Goal: Information Seeking & Learning: Check status

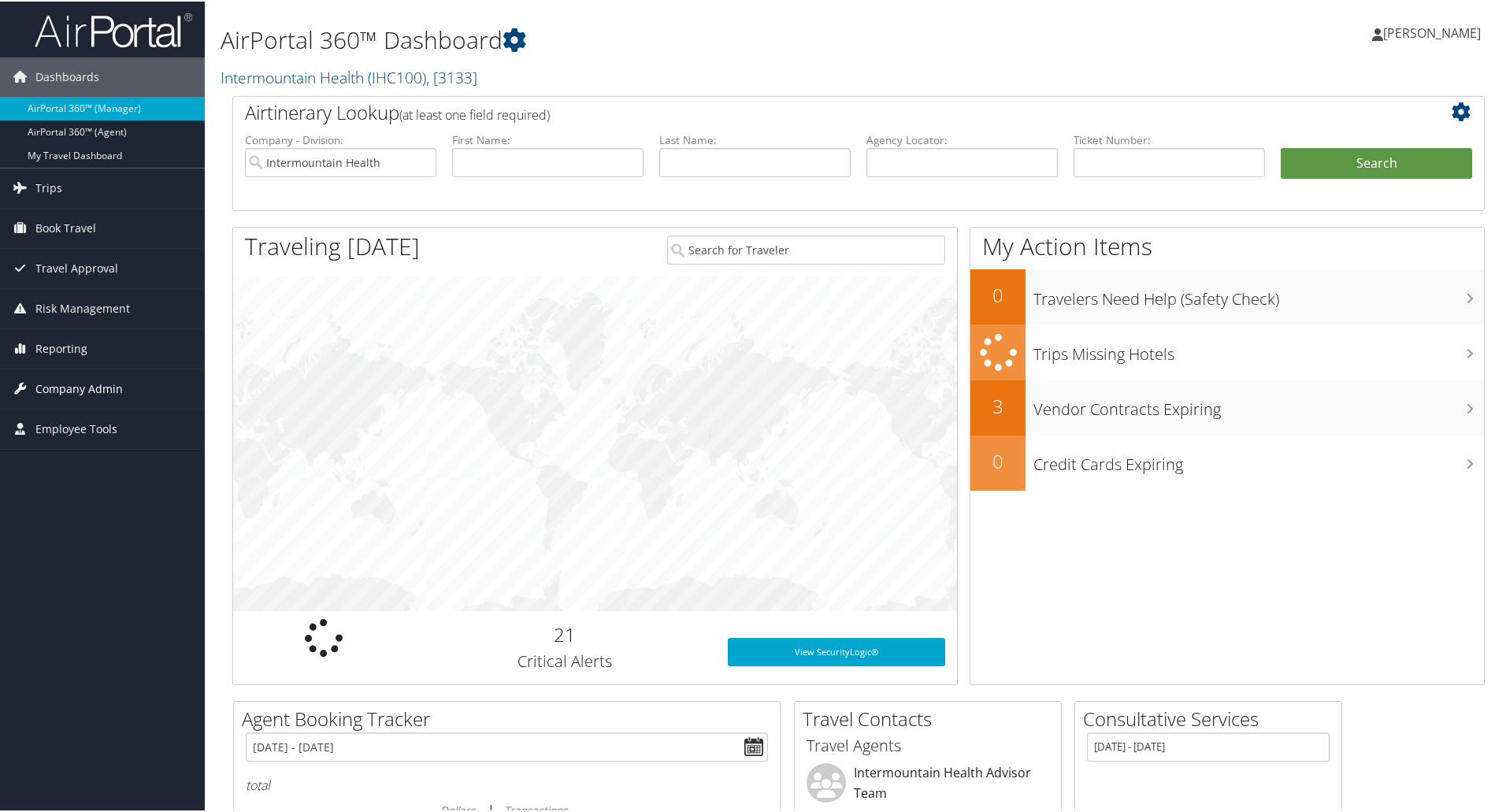
click at [77, 385] on span "Company Admin" at bounding box center [79, 387] width 87 height 39
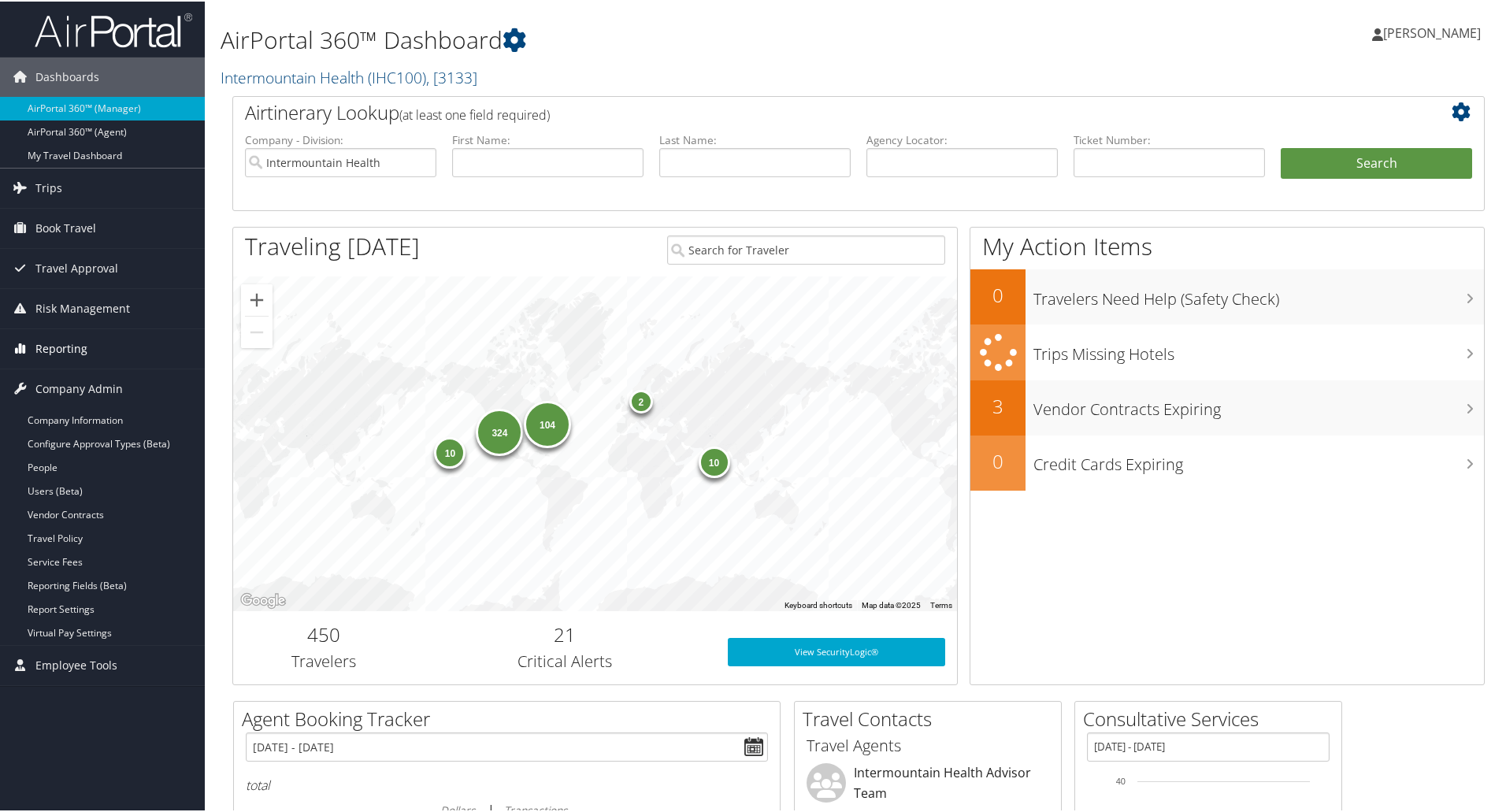
click at [66, 346] on span "Reporting" at bounding box center [62, 347] width 52 height 39
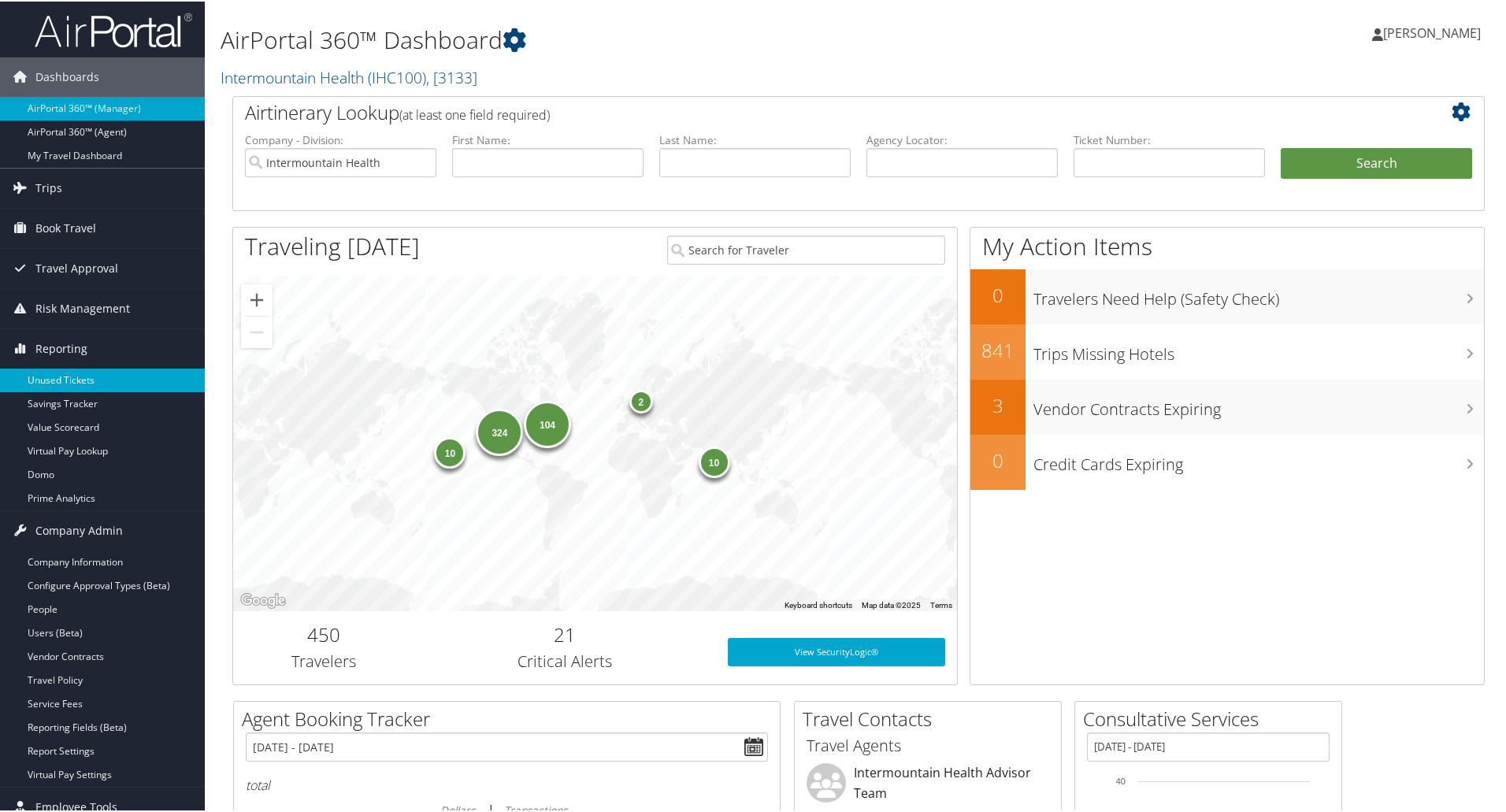
click at [70, 372] on link "Unused Tickets" at bounding box center [102, 378] width 204 height 23
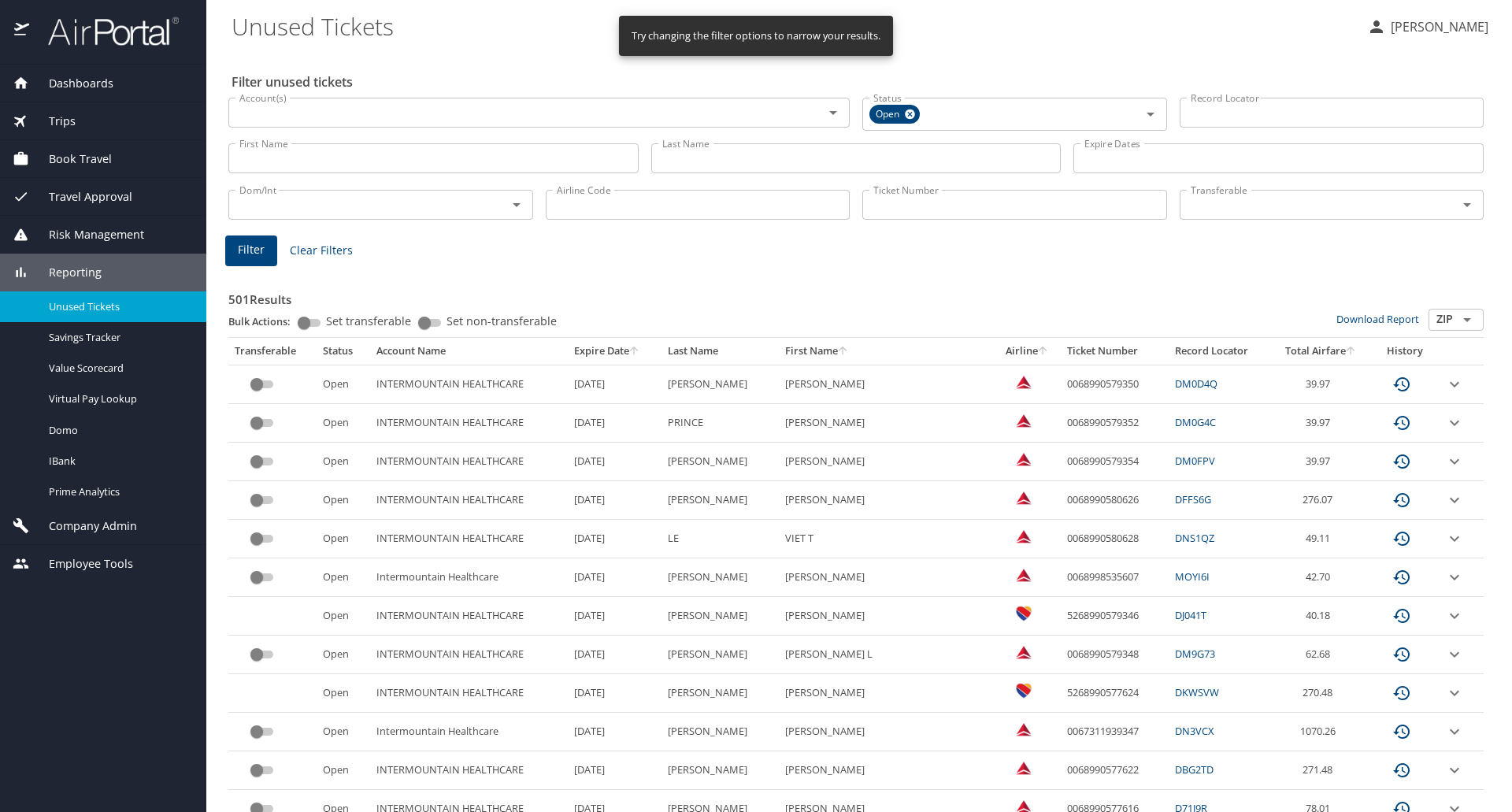
click at [712, 162] on input "Last Name" at bounding box center [857, 159] width 411 height 30
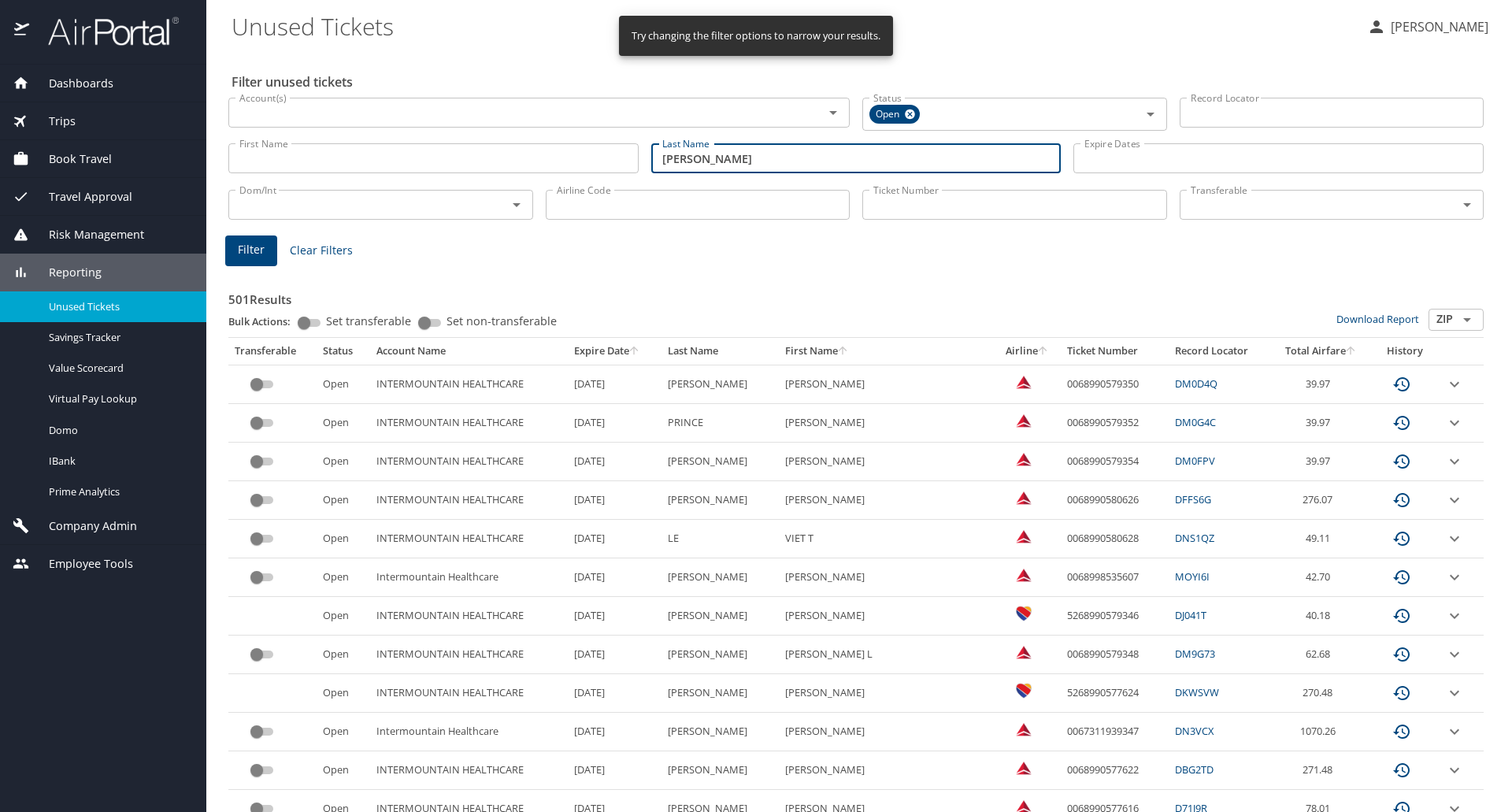
click at [250, 244] on span "Filter" at bounding box center [251, 250] width 27 height 20
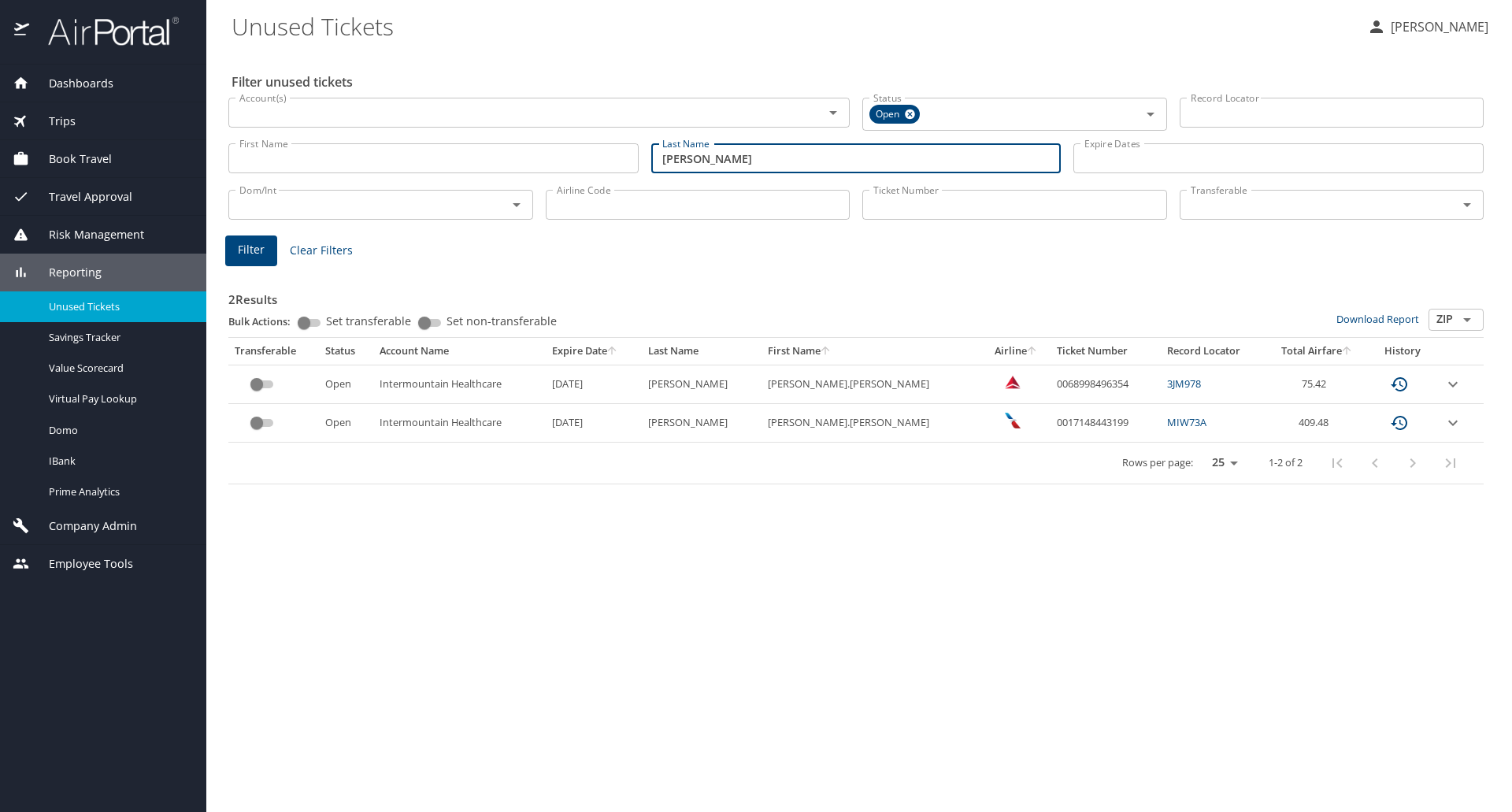
drag, startPoint x: 733, startPoint y: 163, endPoint x: 444, endPoint y: 157, distance: 289.1
click at [444, 157] on div "First Name First Name Last Name hitchcock Last Name Expire Dates Expire Dates" at bounding box center [856, 158] width 1267 height 56
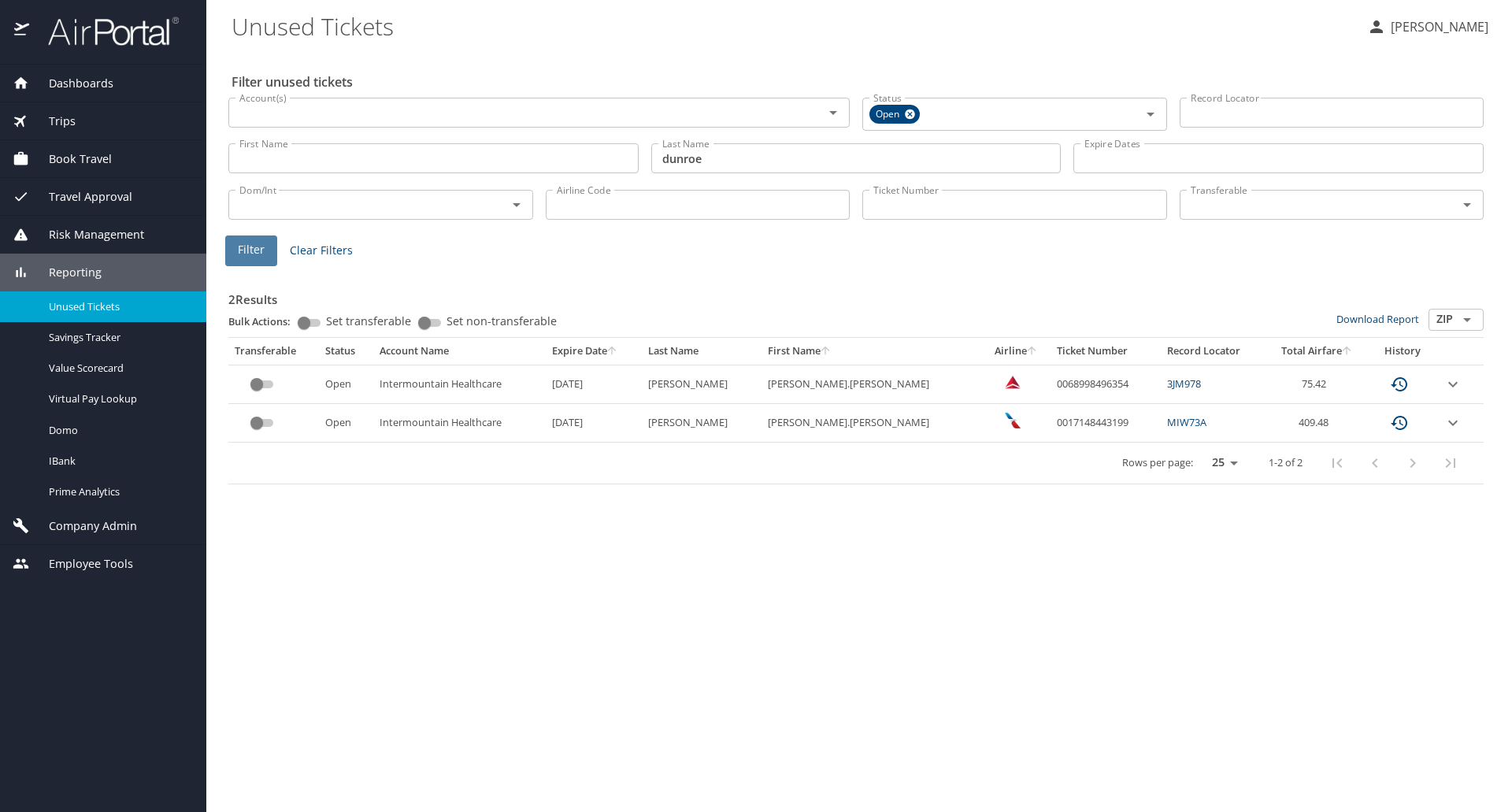
click at [260, 251] on span "Filter" at bounding box center [251, 250] width 27 height 20
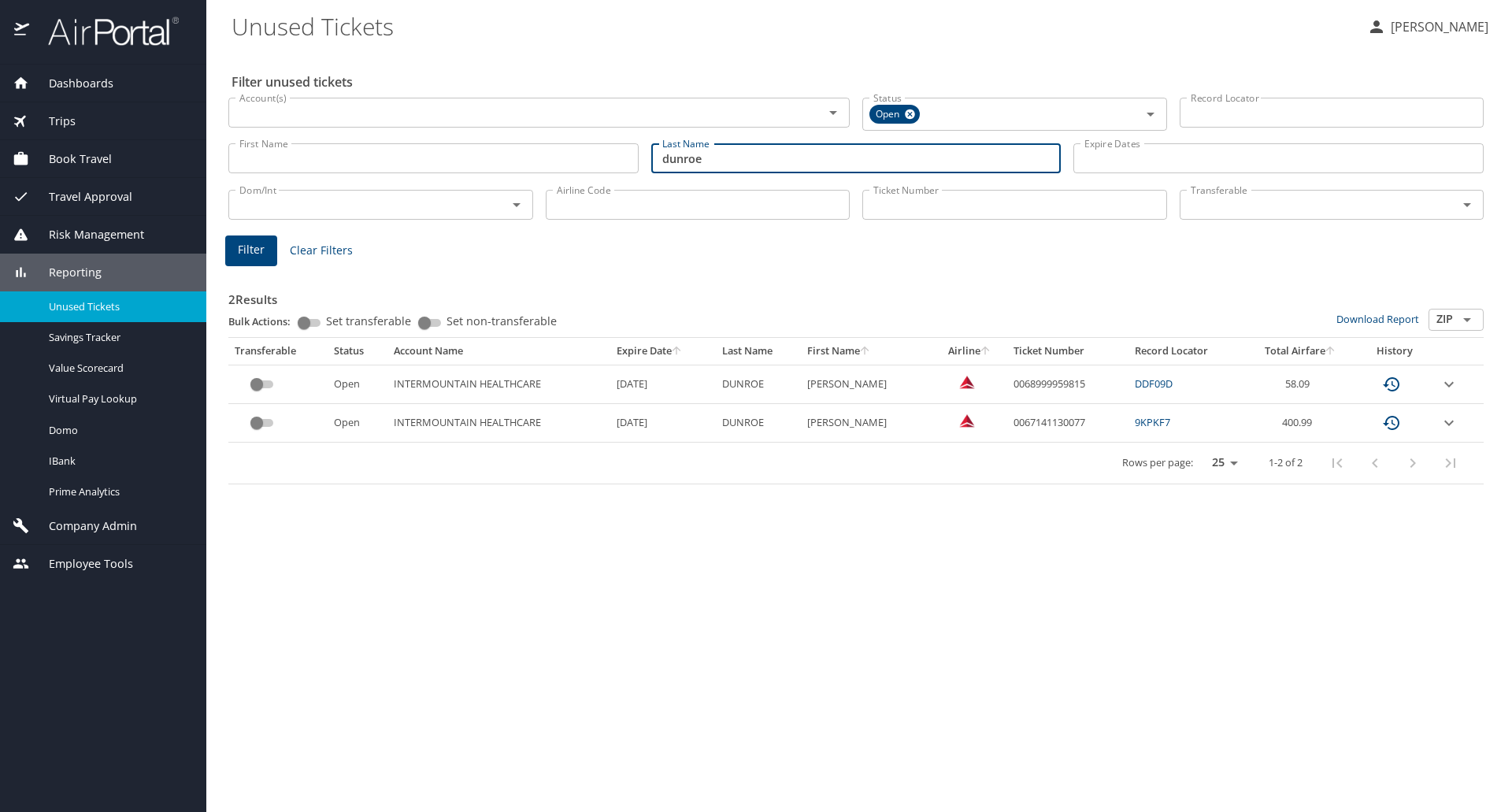
drag, startPoint x: 728, startPoint y: 157, endPoint x: 476, endPoint y: 154, distance: 252.0
click at [476, 154] on div "First Name First Name Last Name [PERSON_NAME] Last Name Expire Dates Expire Dat…" at bounding box center [856, 158] width 1267 height 56
type input "richards"
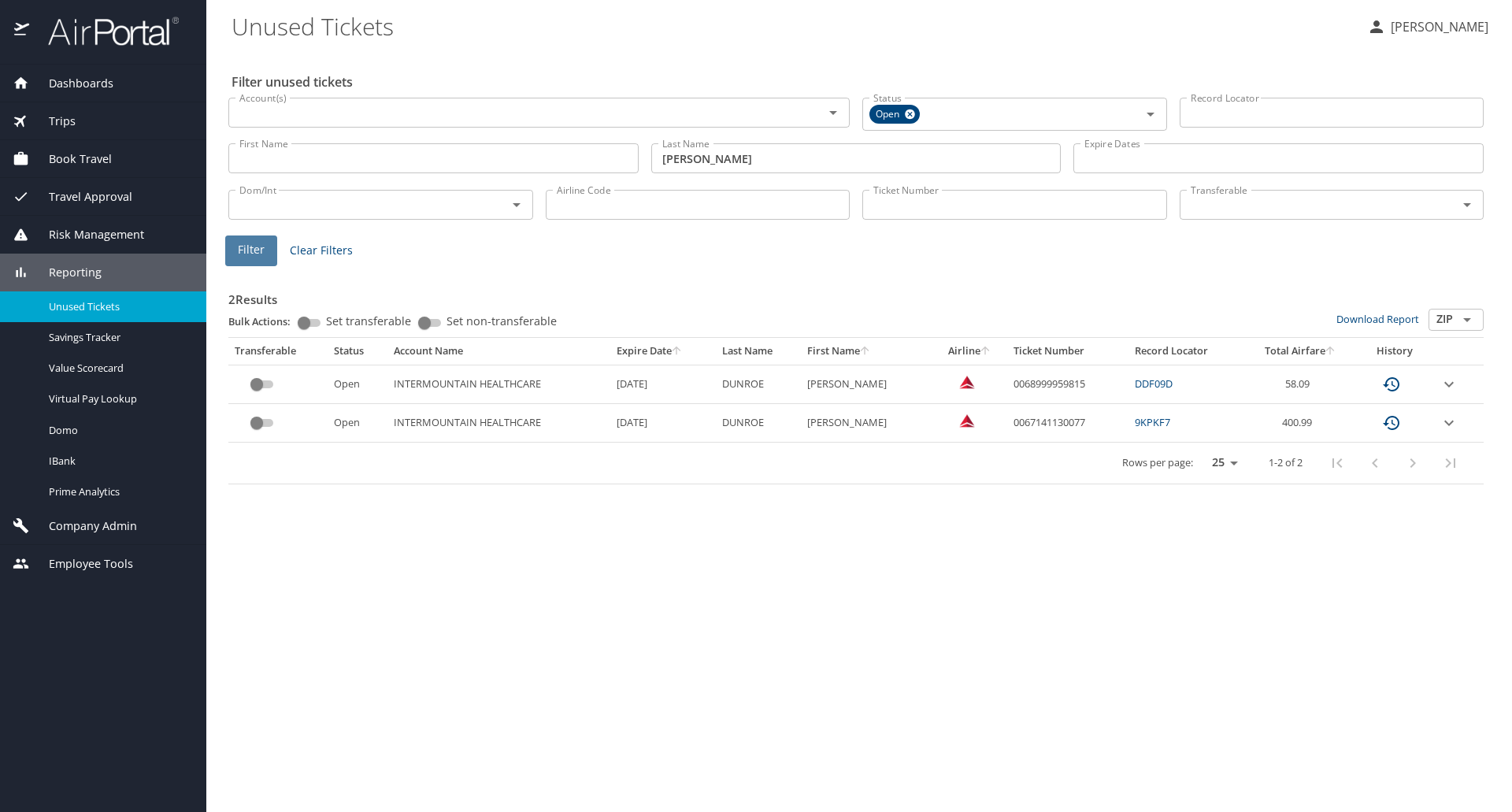
click at [252, 243] on span "Filter" at bounding box center [251, 250] width 27 height 20
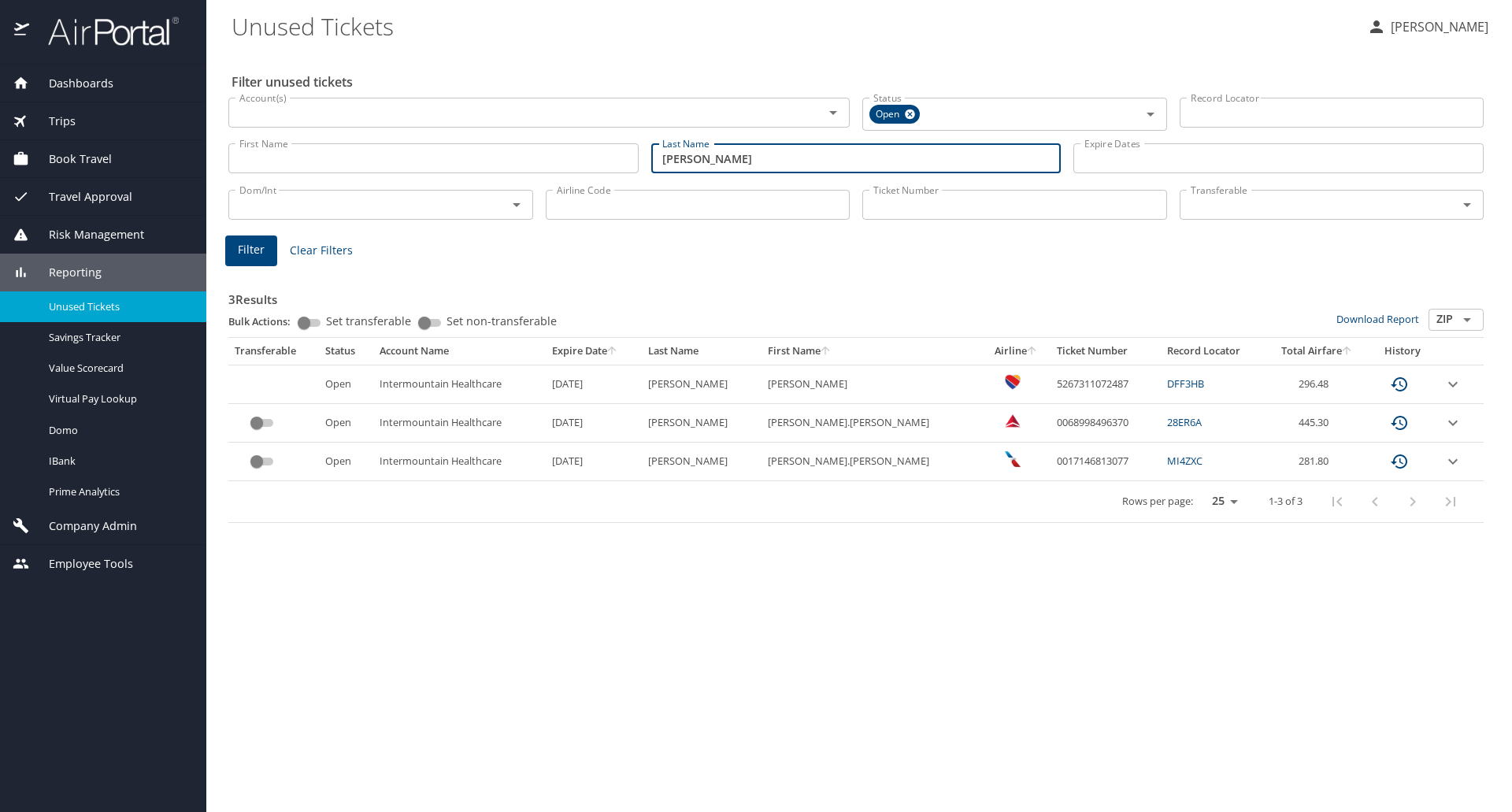
drag, startPoint x: 747, startPoint y: 163, endPoint x: 559, endPoint y: 153, distance: 188.3
click at [559, 153] on div "First Name First Name Last Name richards Last Name Expire Dates Expire Dates" at bounding box center [856, 158] width 1267 height 56
type input "dunroe"
click at [266, 251] on button "Filter" at bounding box center [251, 251] width 52 height 30
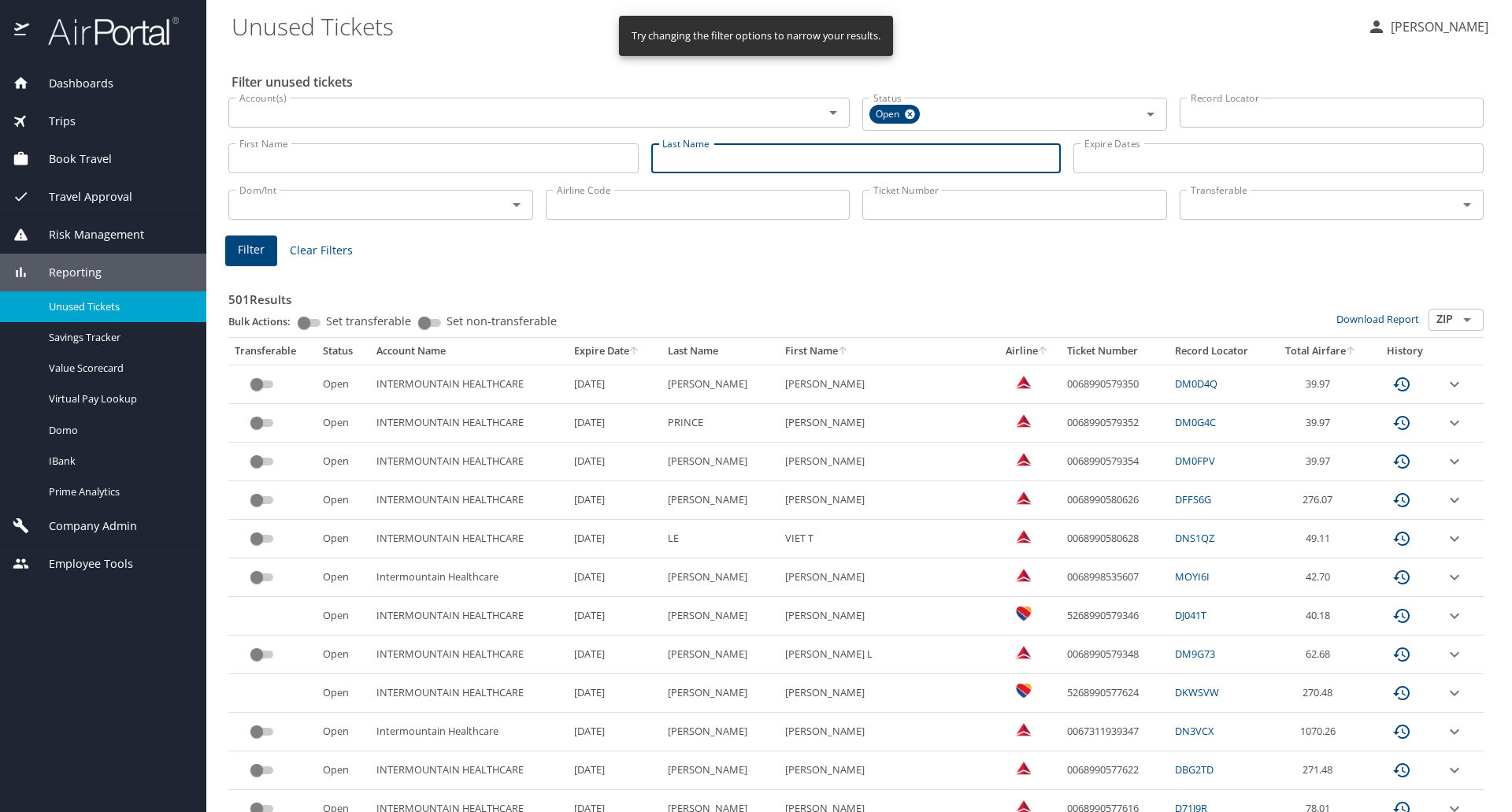
click at [700, 157] on input "Last Name" at bounding box center [857, 159] width 411 height 30
click at [253, 237] on button "Filter" at bounding box center [251, 251] width 52 height 30
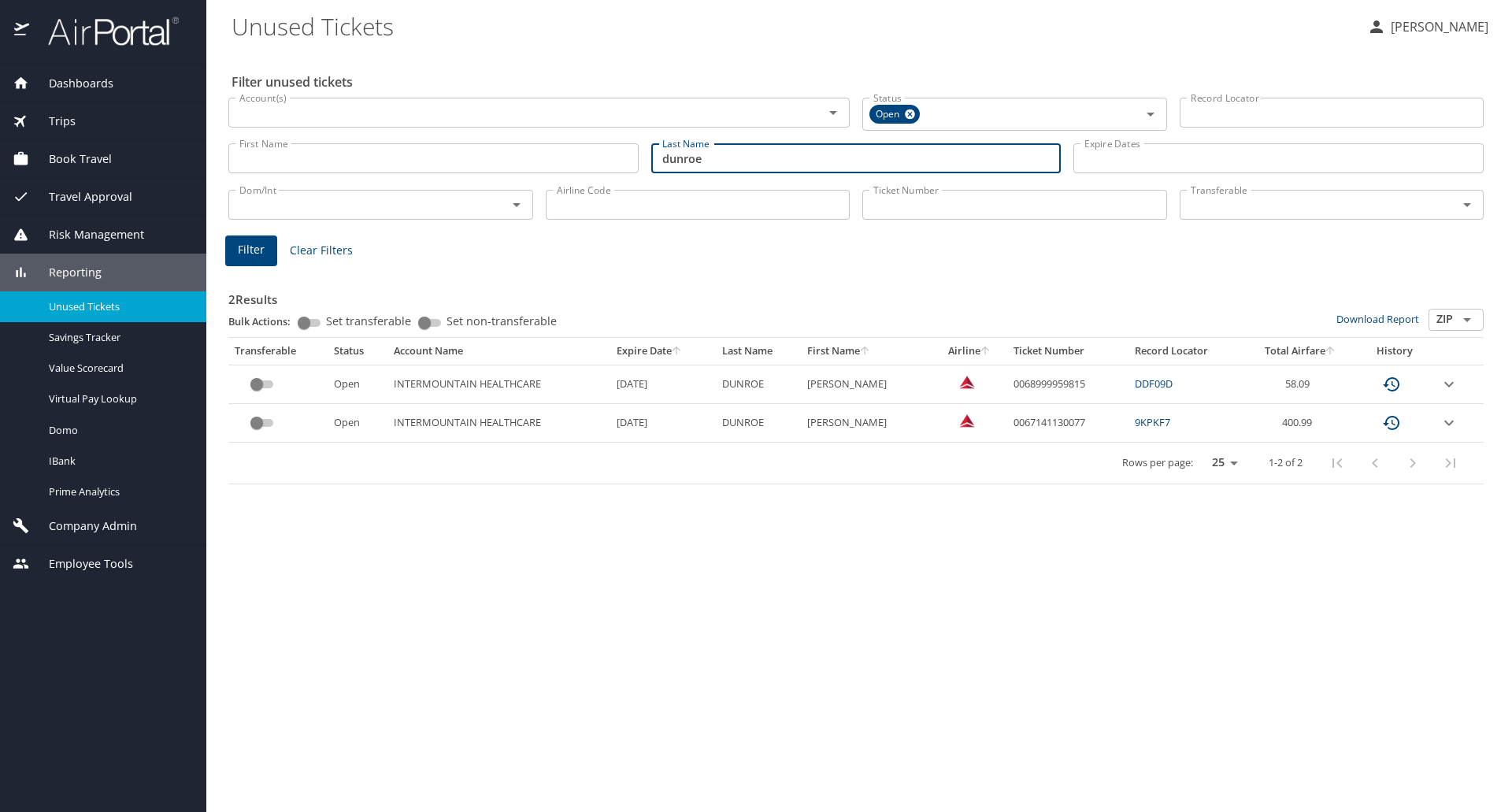
drag, startPoint x: 731, startPoint y: 154, endPoint x: 424, endPoint y: 156, distance: 307.0
click at [424, 156] on div "First Name First Name Last Name [PERSON_NAME] Last Name Expire Dates Expire Dat…" at bounding box center [856, 158] width 1267 height 56
type input "ogilvie"
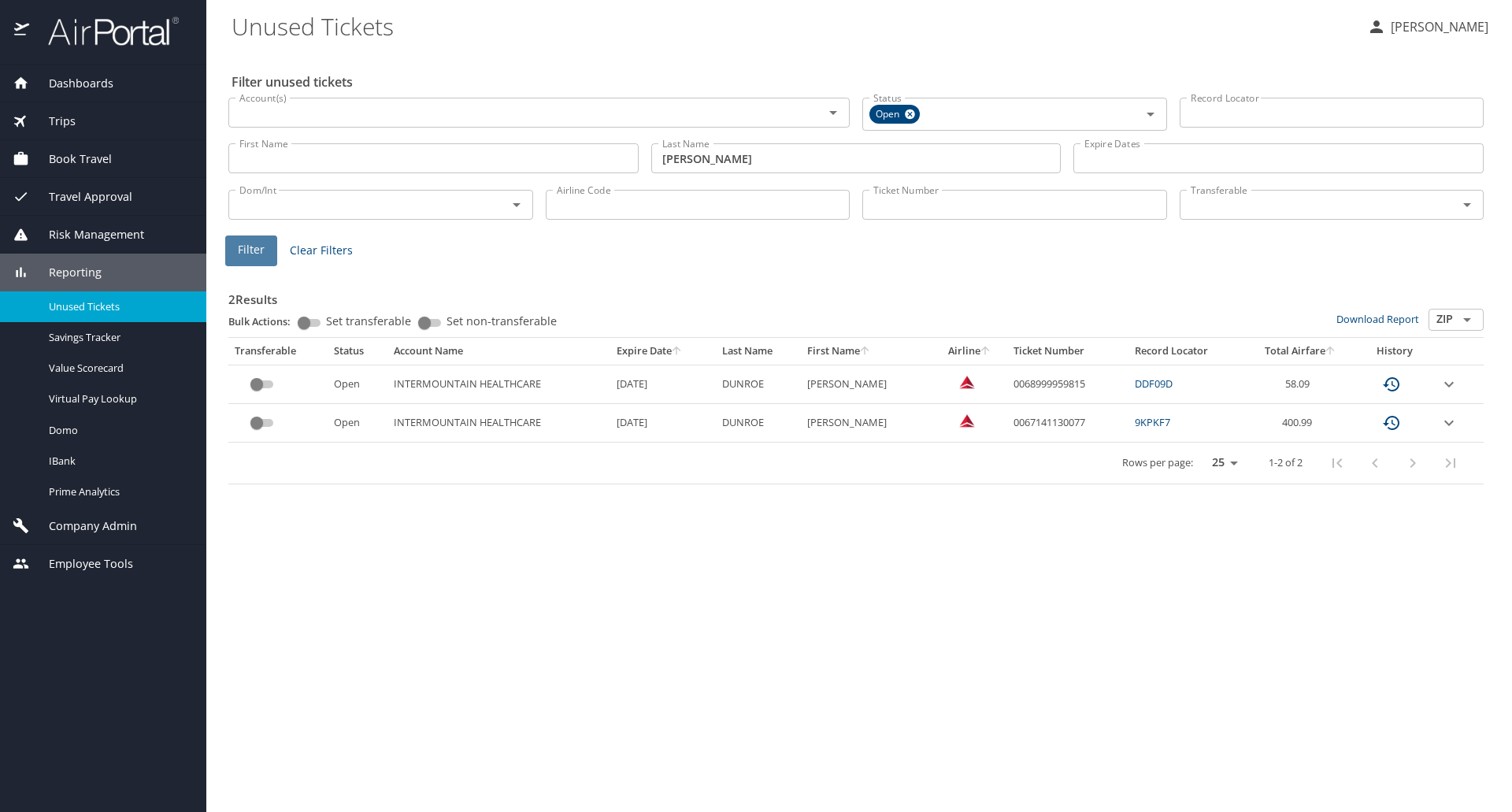
click at [242, 245] on span "Filter" at bounding box center [251, 250] width 27 height 20
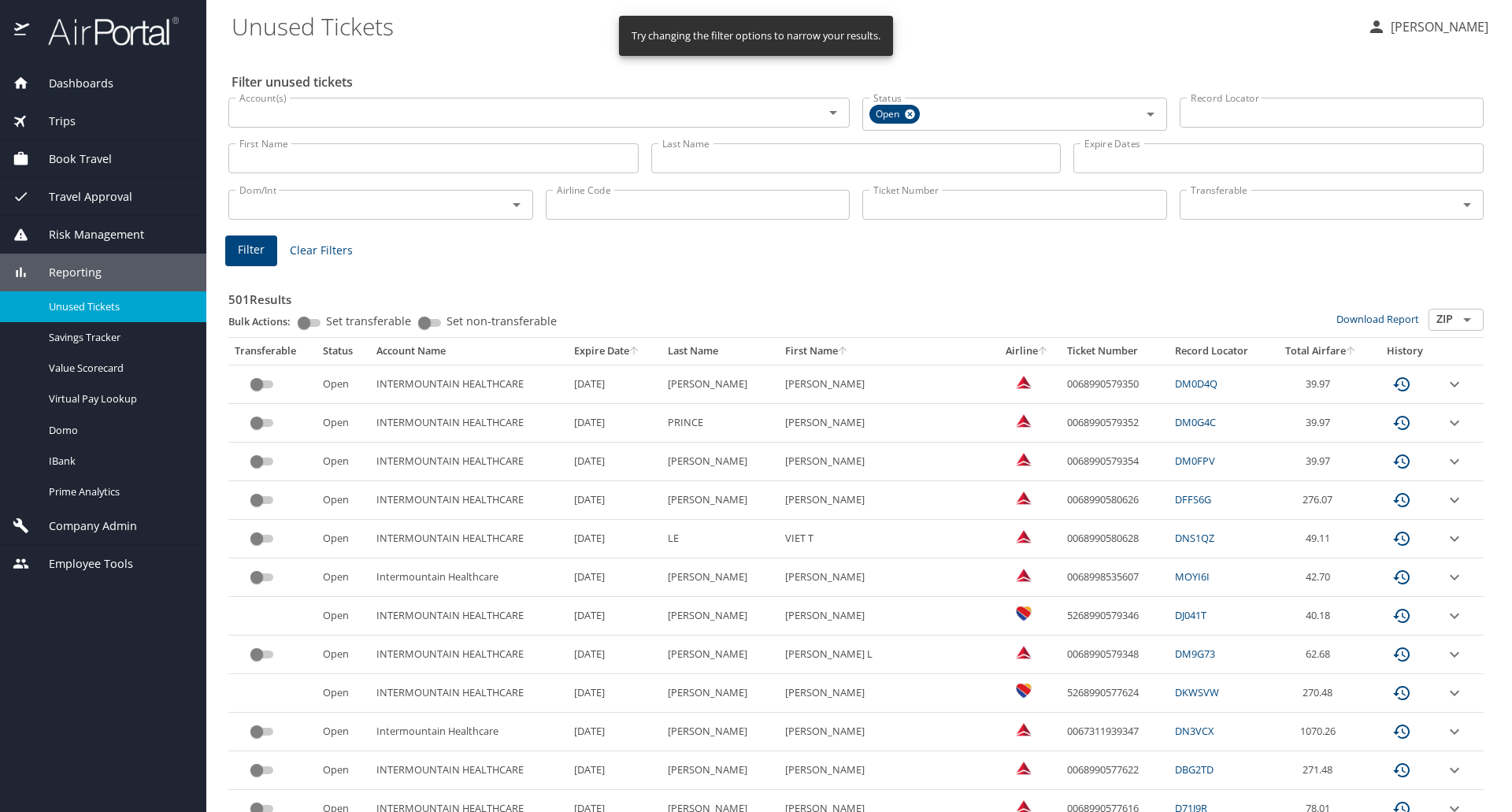
click at [707, 162] on input "Last Name" at bounding box center [857, 159] width 411 height 30
click at [260, 247] on span "Filter" at bounding box center [251, 250] width 27 height 20
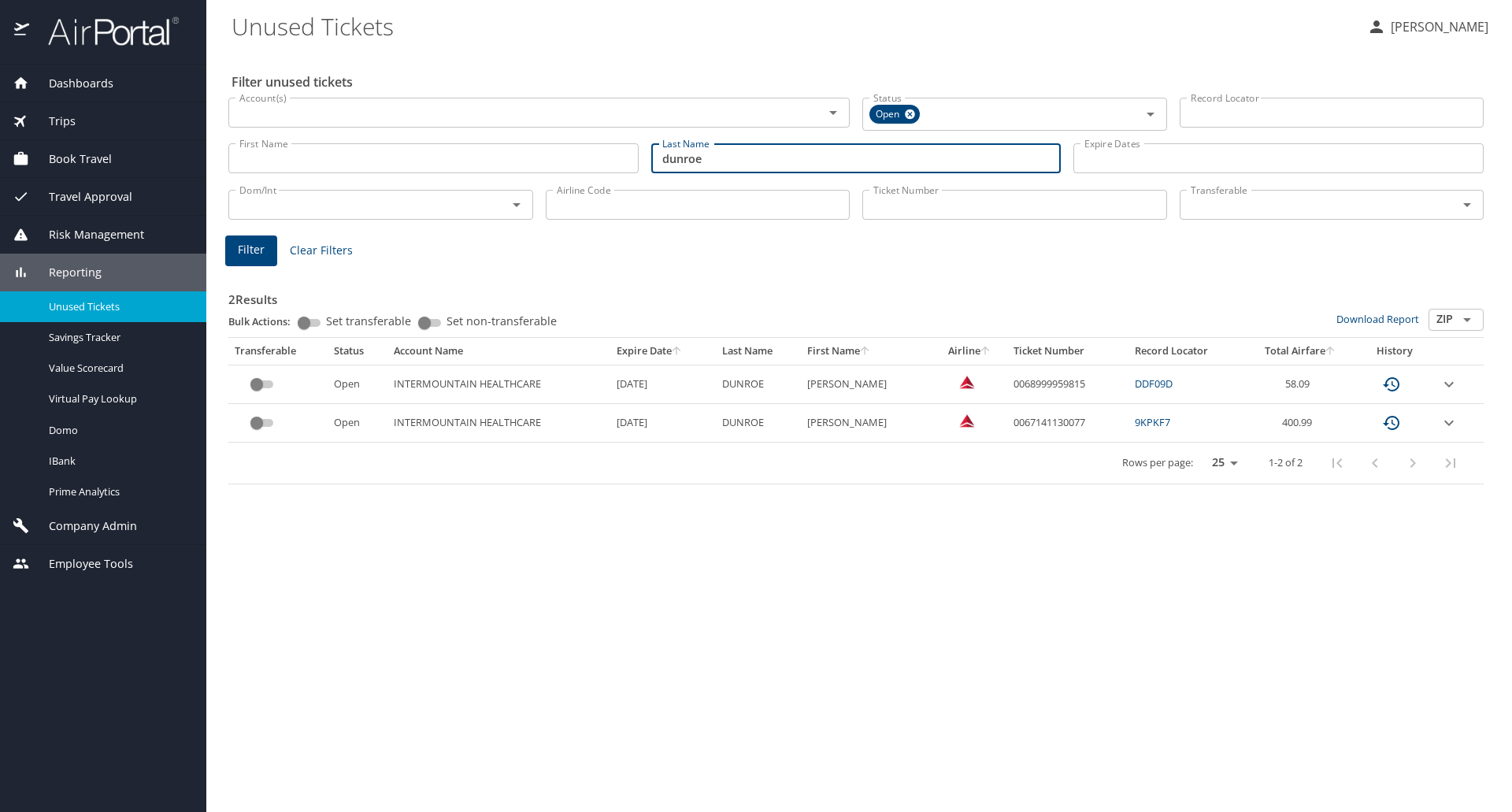
drag, startPoint x: 671, startPoint y: 159, endPoint x: 552, endPoint y: 161, distance: 119.0
click at [552, 161] on div "First Name First Name Last Name dunroe Last Name Expire Dates Expire Dates" at bounding box center [856, 158] width 1267 height 56
type input "flood"
click at [246, 244] on span "Filter" at bounding box center [251, 250] width 27 height 20
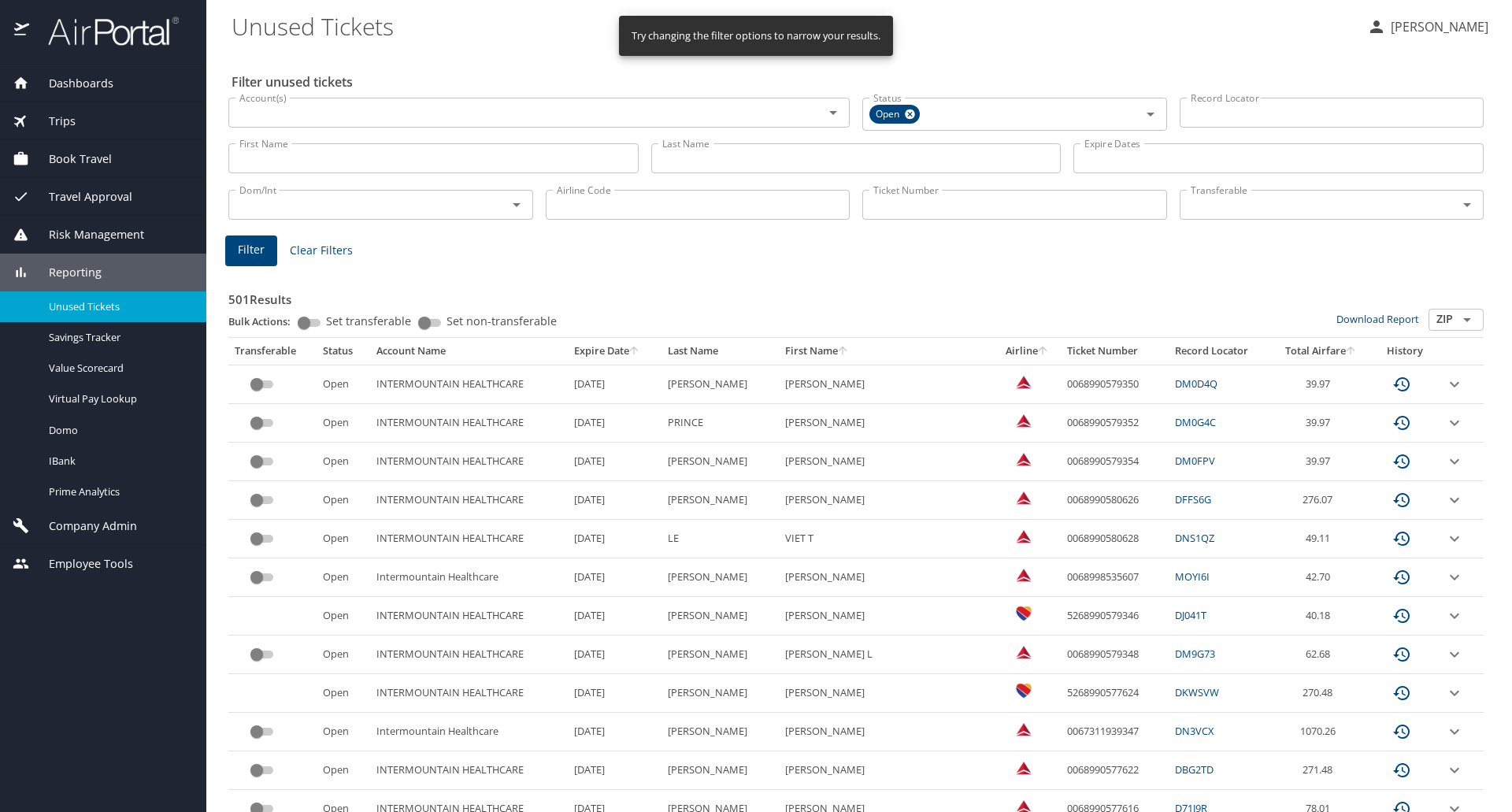
click at [676, 161] on input "Last Name" at bounding box center [857, 159] width 411 height 30
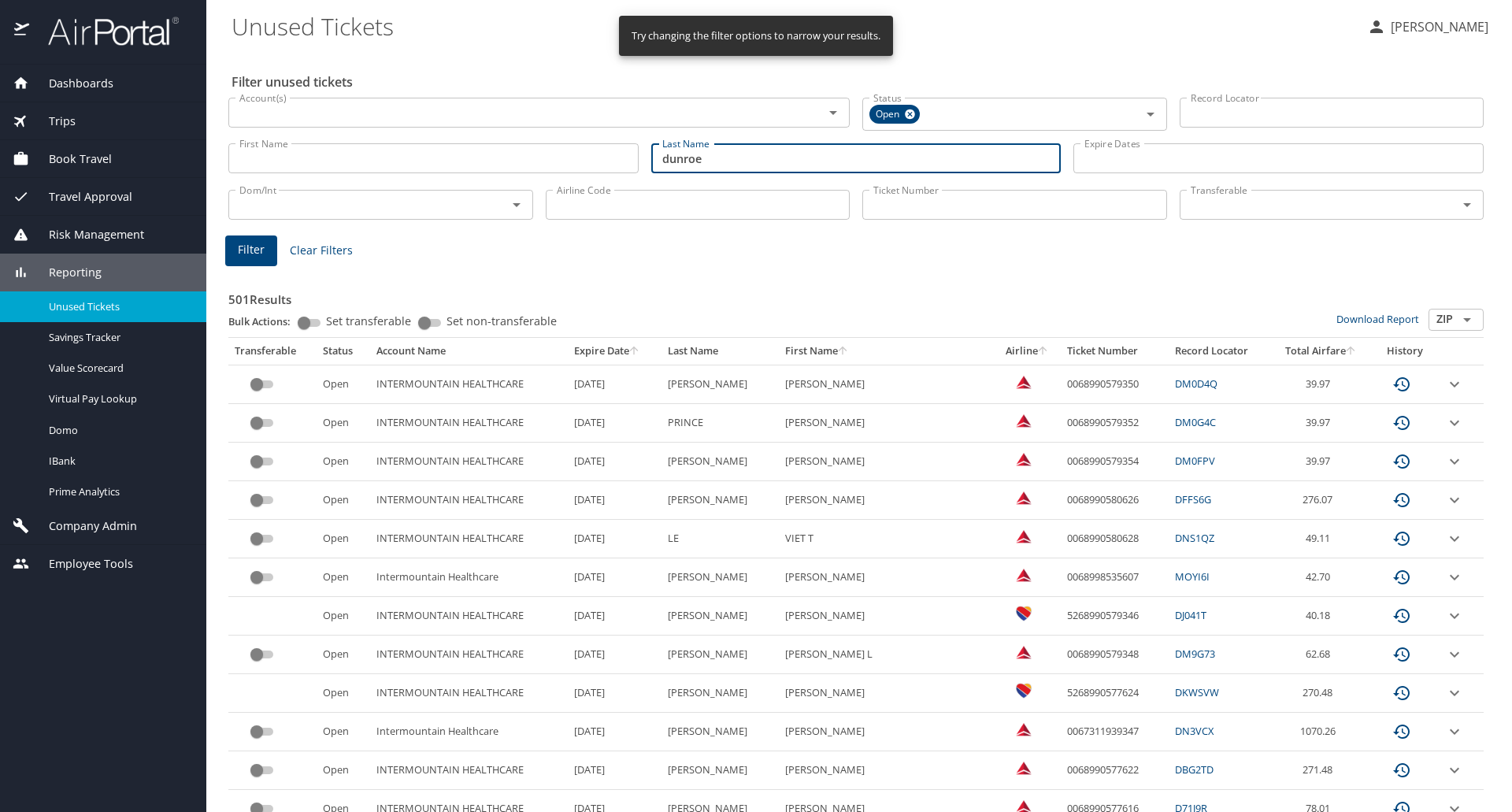
type input "dunroe"
click at [237, 245] on button "Filter" at bounding box center [251, 251] width 52 height 30
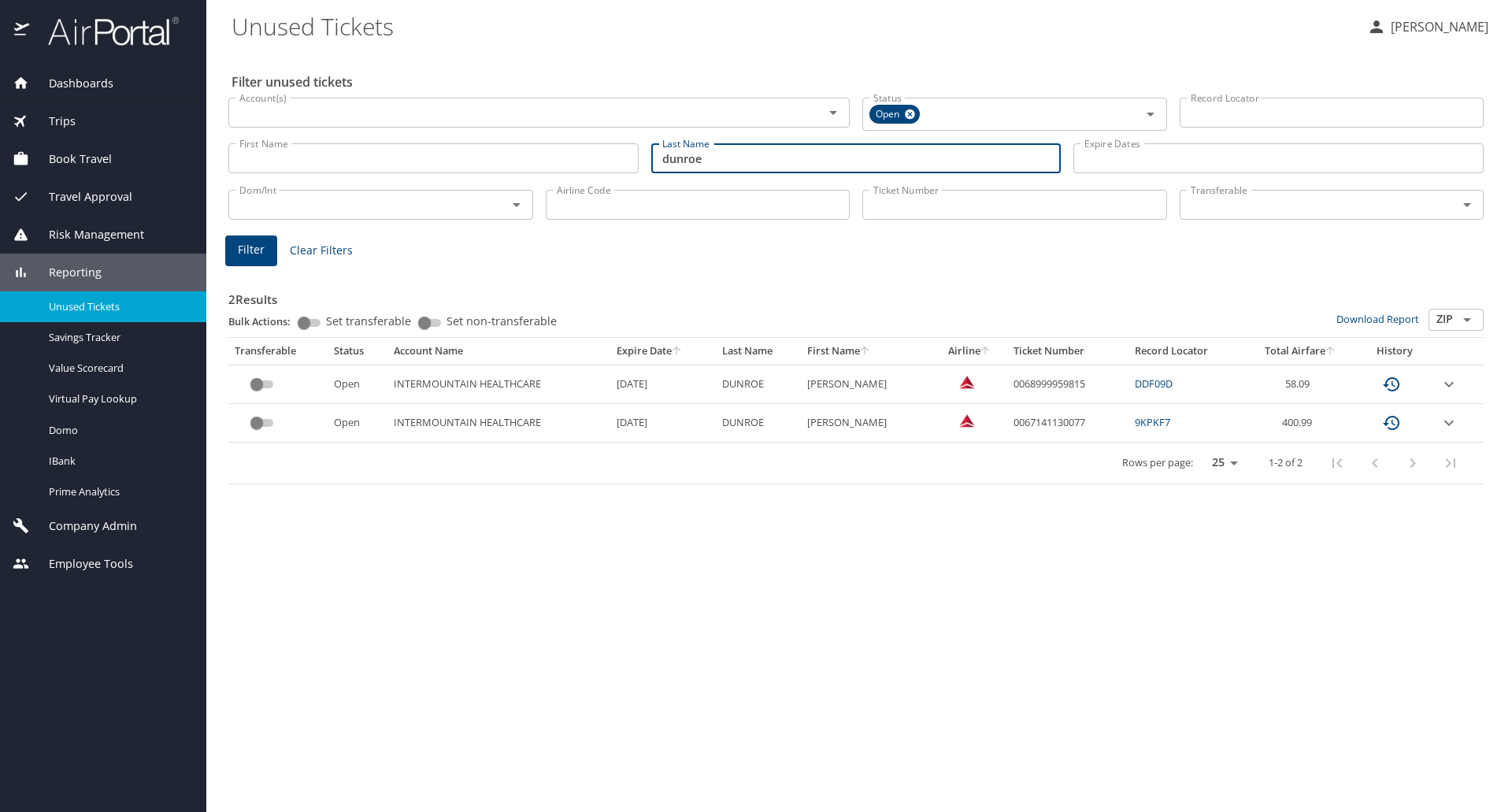
drag, startPoint x: 554, startPoint y: 158, endPoint x: 538, endPoint y: 158, distance: 16.0
click at [538, 158] on div "First Name First Name Last Name [PERSON_NAME] Last Name Expire Dates Expire Dat…" at bounding box center [856, 158] width 1267 height 56
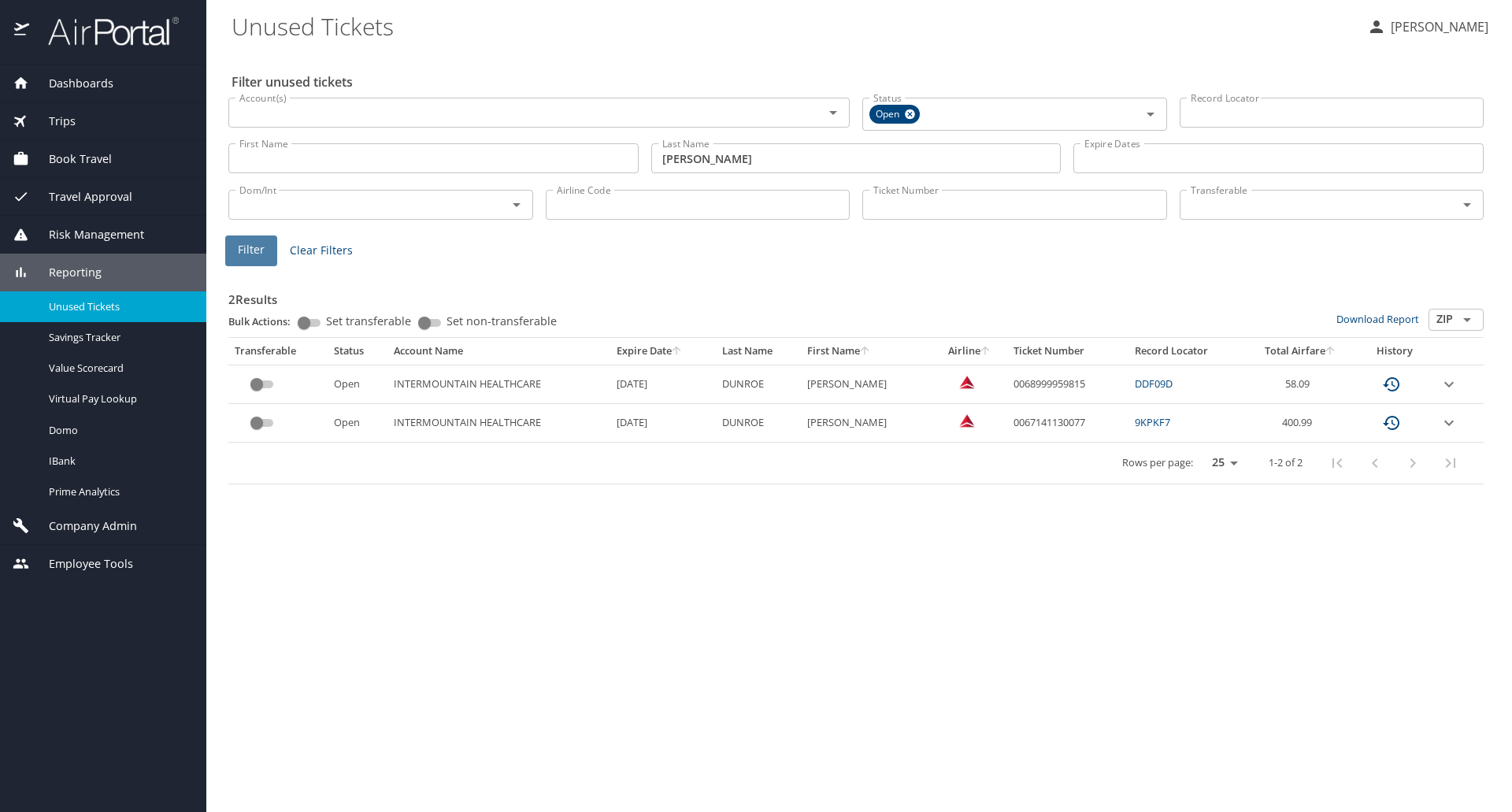
click at [238, 244] on span "Filter" at bounding box center [251, 250] width 27 height 20
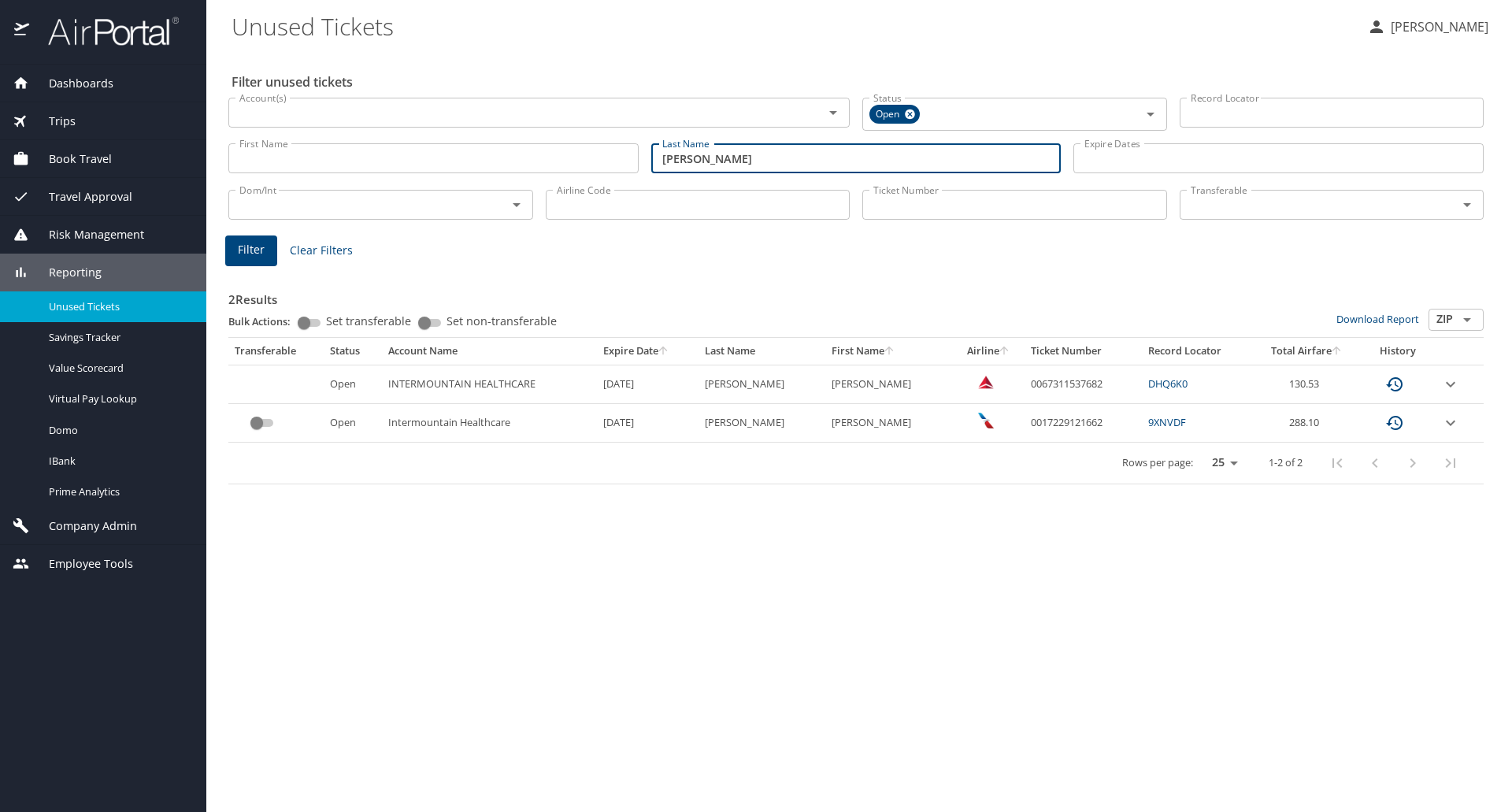
drag, startPoint x: 719, startPoint y: 162, endPoint x: 469, endPoint y: 161, distance: 250.0
click at [469, 161] on div "First Name First Name Last Name jones Last Name Expire Dates Expire Dates" at bounding box center [856, 158] width 1267 height 56
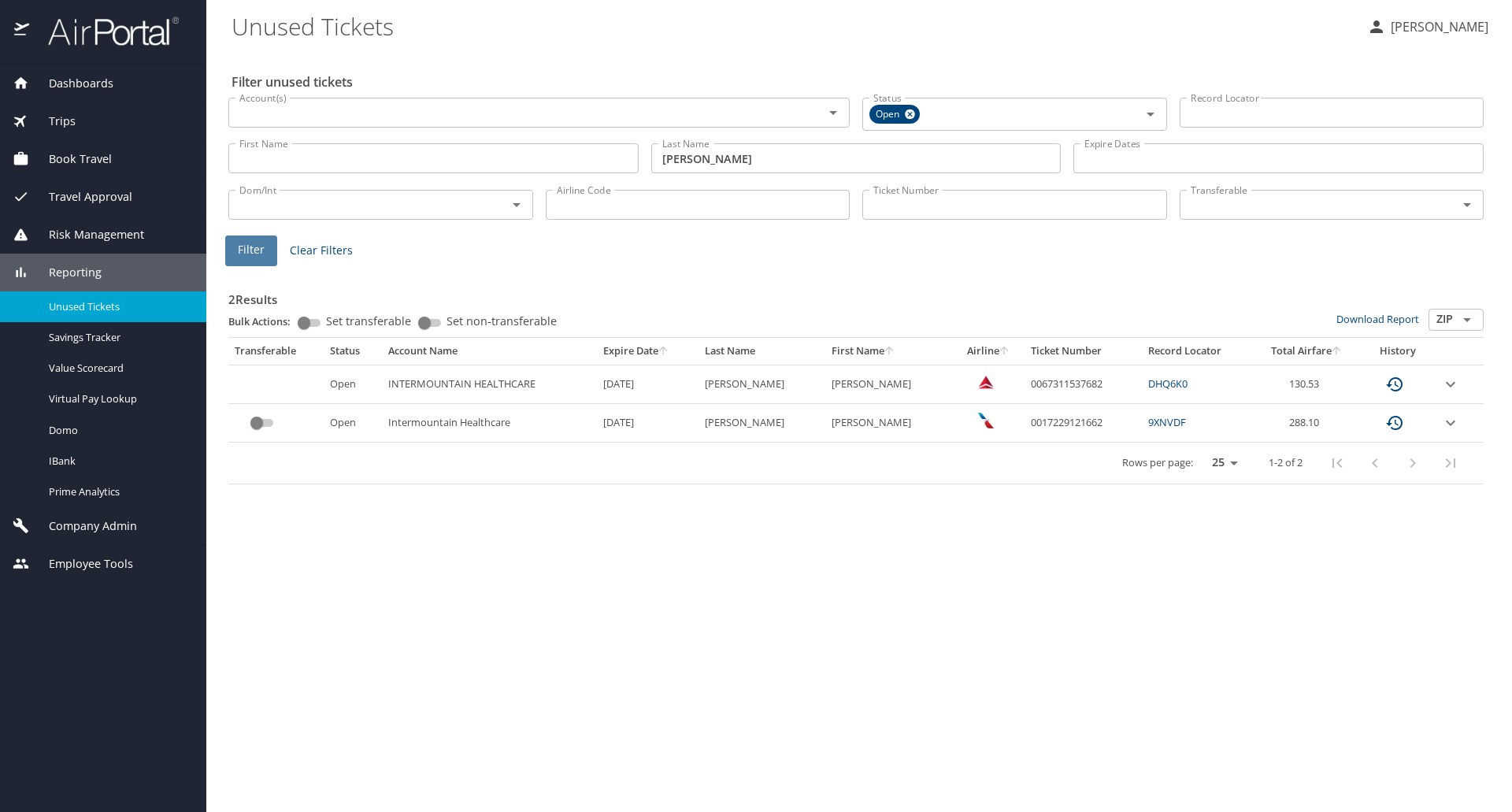
click at [270, 245] on button "Filter" at bounding box center [251, 251] width 52 height 30
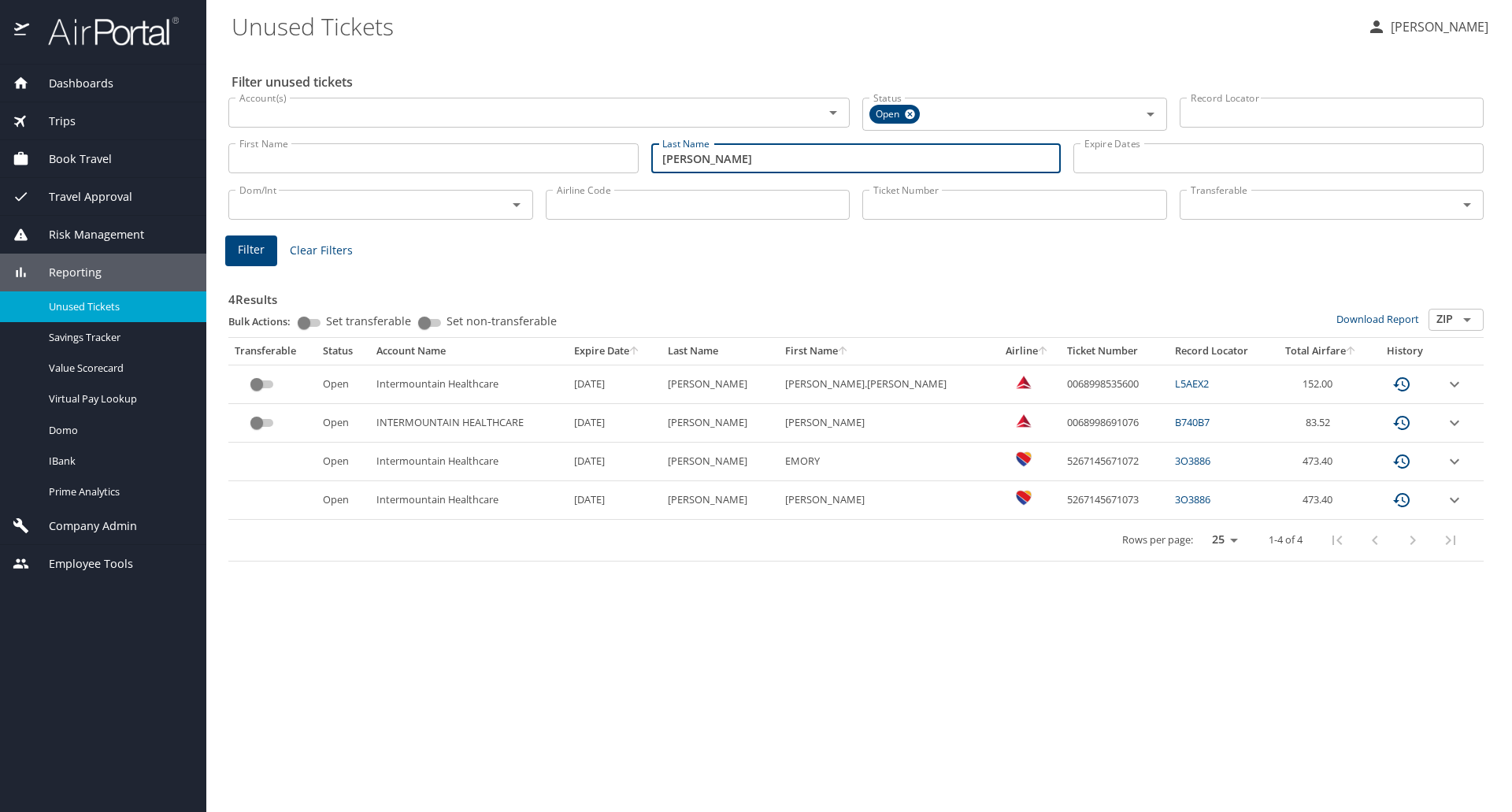
drag, startPoint x: 699, startPoint y: 162, endPoint x: 593, endPoint y: 160, distance: 106.0
click at [593, 160] on div "First Name First Name Last Name allen Last Name Expire Dates Expire Dates" at bounding box center [856, 158] width 1267 height 56
type input "dunroe"
click at [246, 240] on span "Filter" at bounding box center [251, 250] width 27 height 20
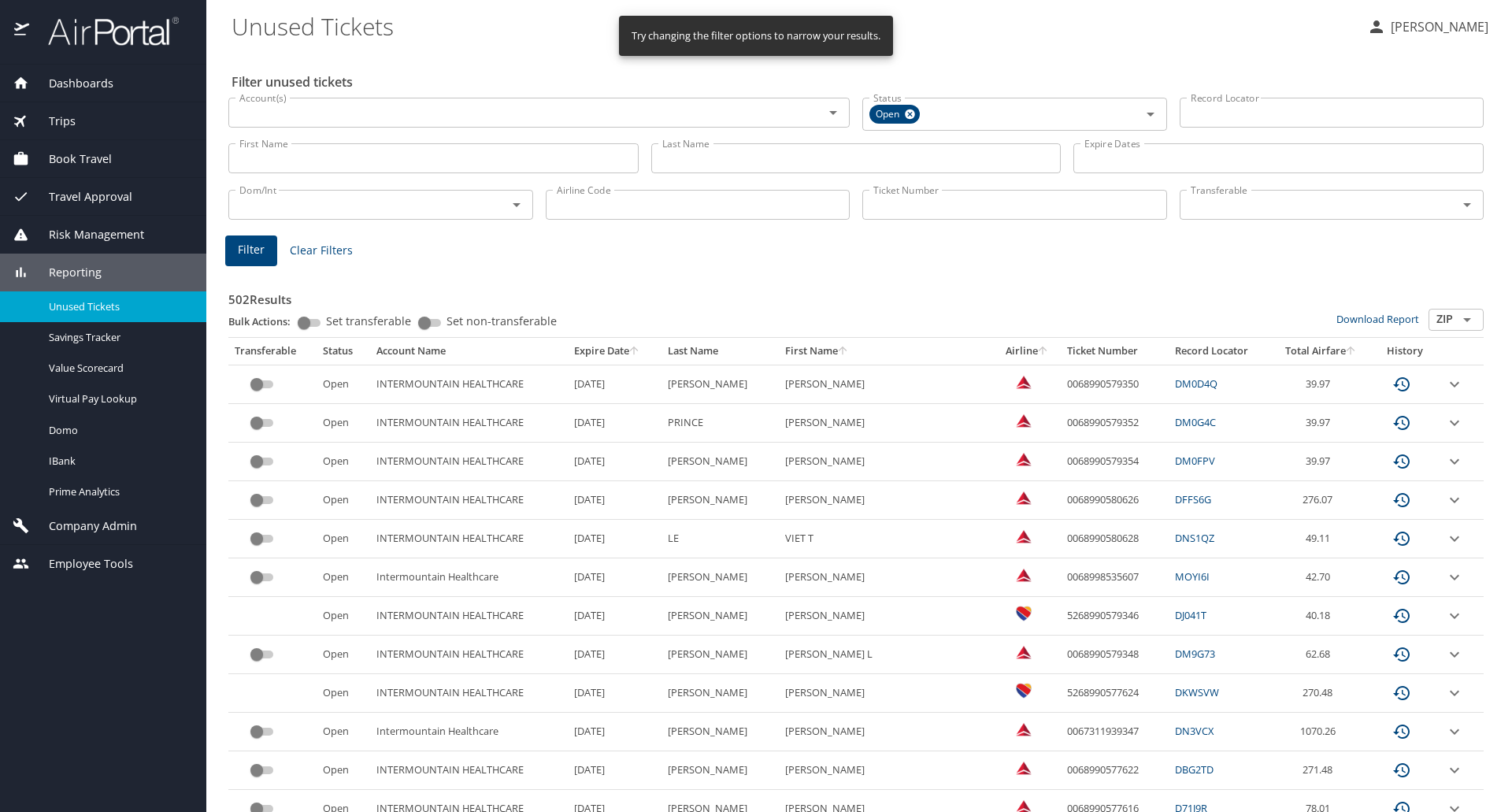
drag, startPoint x: 744, startPoint y: 156, endPoint x: 744, endPoint y: 166, distance: 10.0
click at [744, 157] on input "Last Name" at bounding box center [857, 159] width 411 height 30
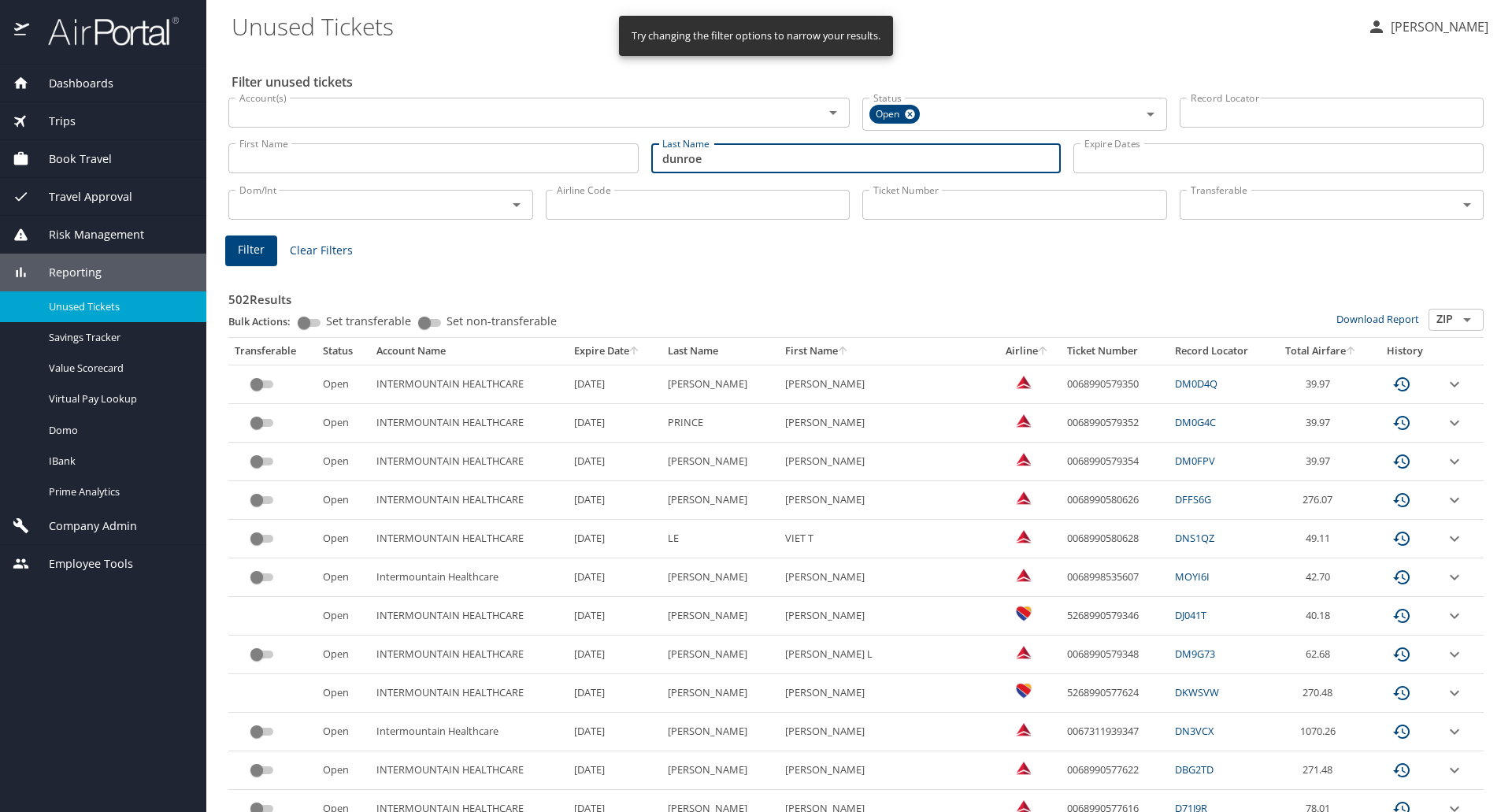
type input "dunroe"
click at [263, 243] on span "Filter" at bounding box center [251, 250] width 27 height 20
click at [711, 153] on input "Last Name" at bounding box center [857, 159] width 411 height 30
type input "dunroe"
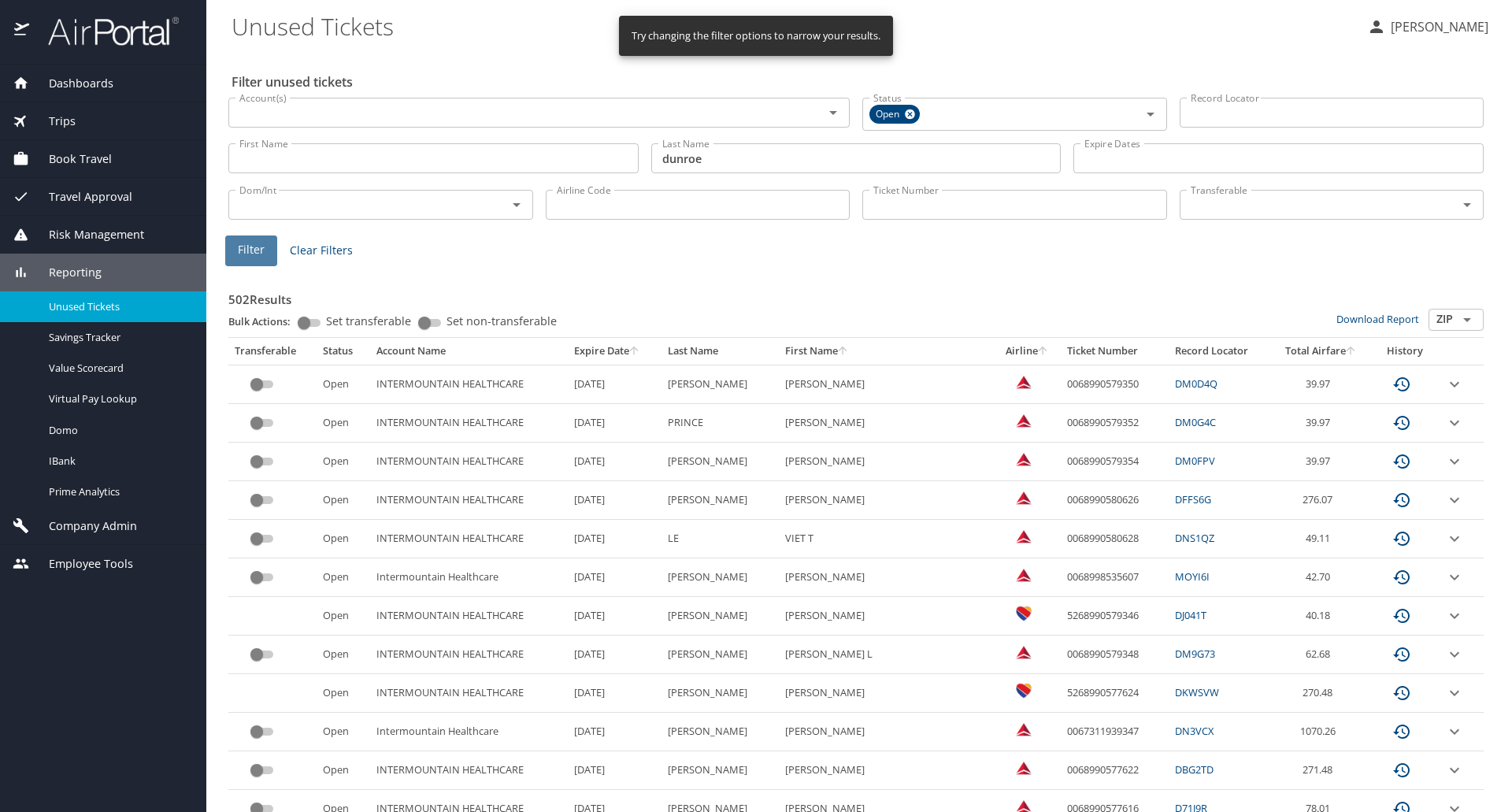
click at [257, 241] on span "Filter" at bounding box center [251, 250] width 27 height 20
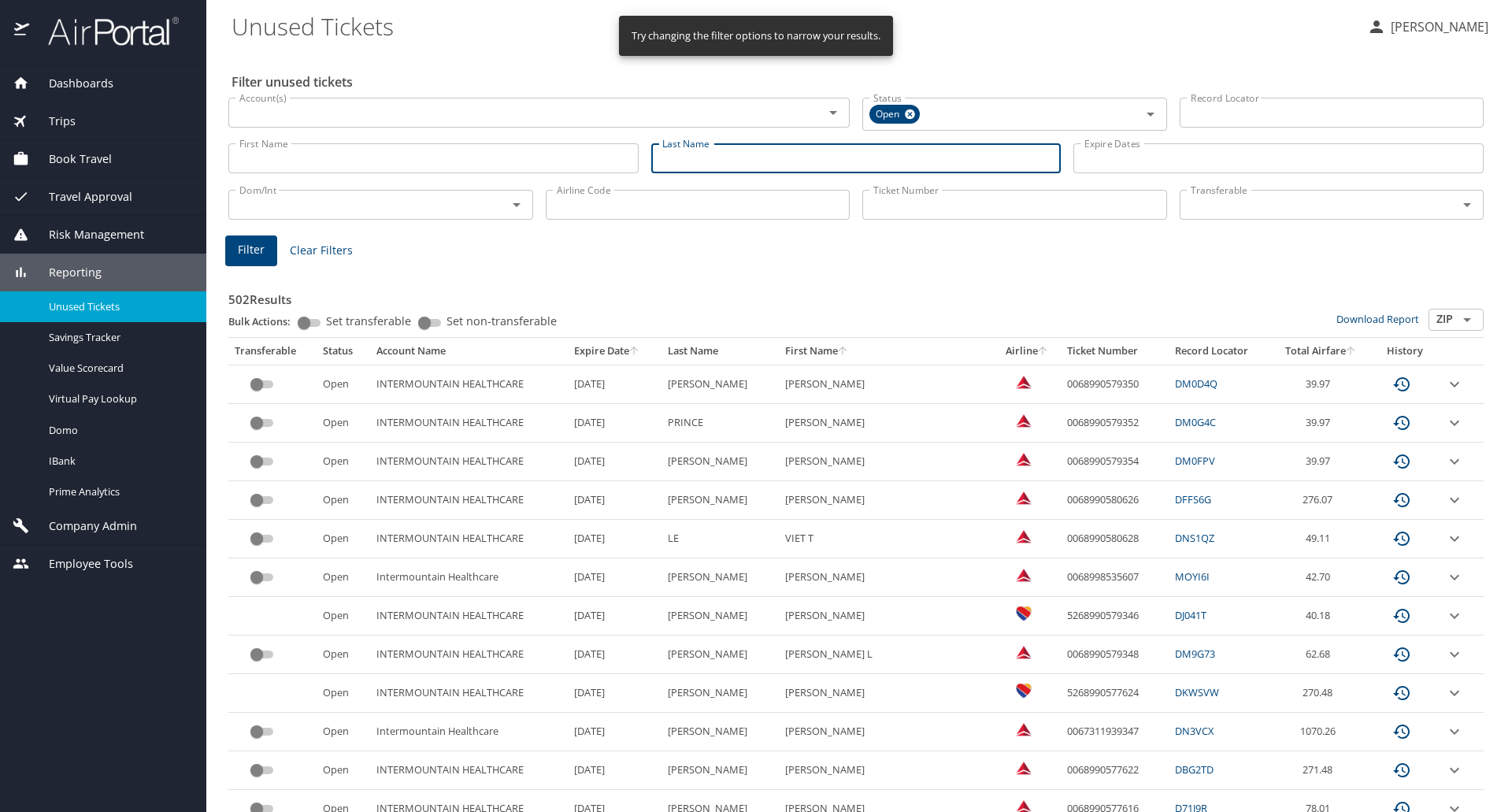
click at [679, 160] on input "Last Name" at bounding box center [857, 159] width 411 height 30
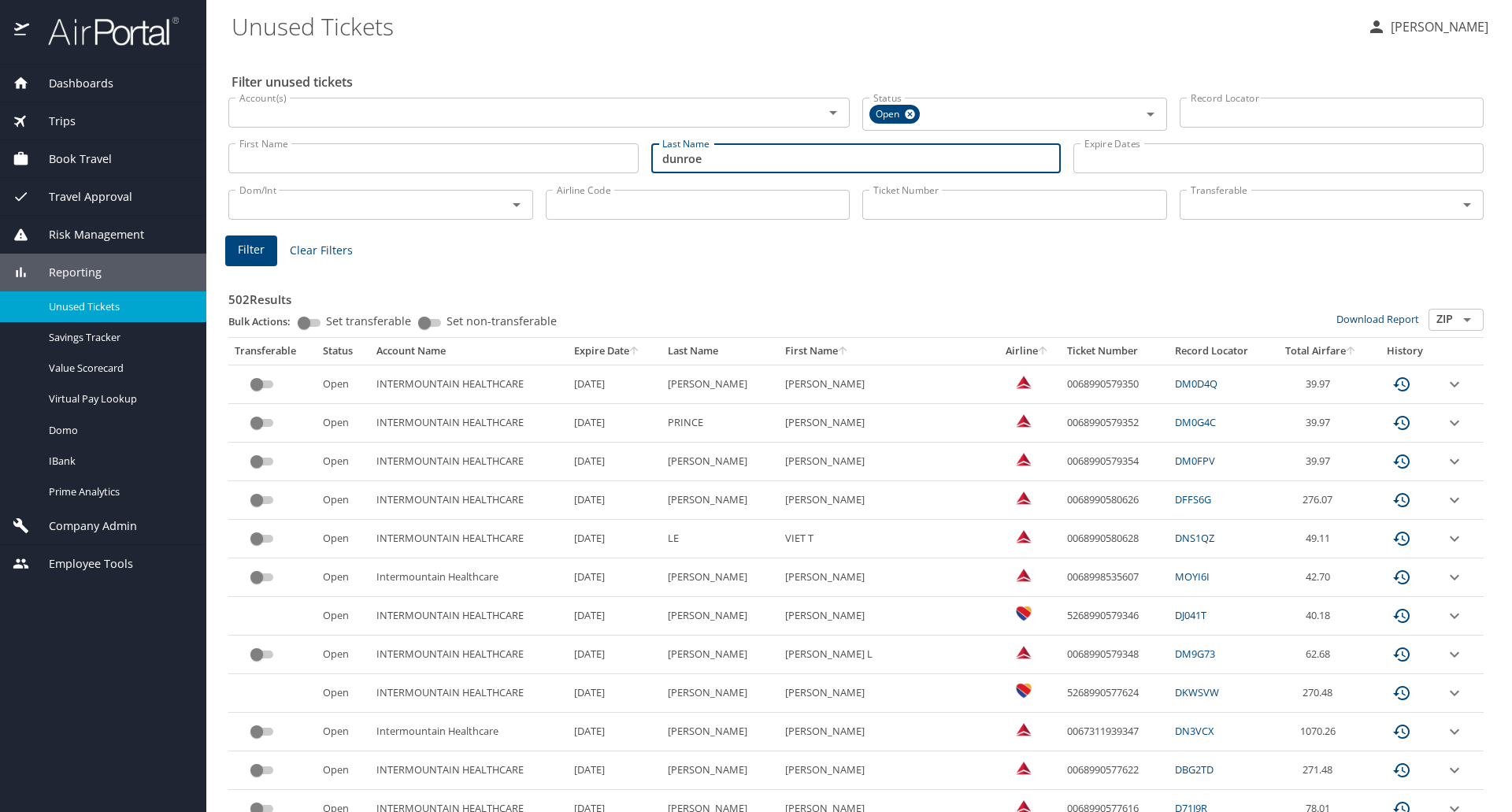
click at [265, 240] on button "Filter" at bounding box center [251, 251] width 52 height 30
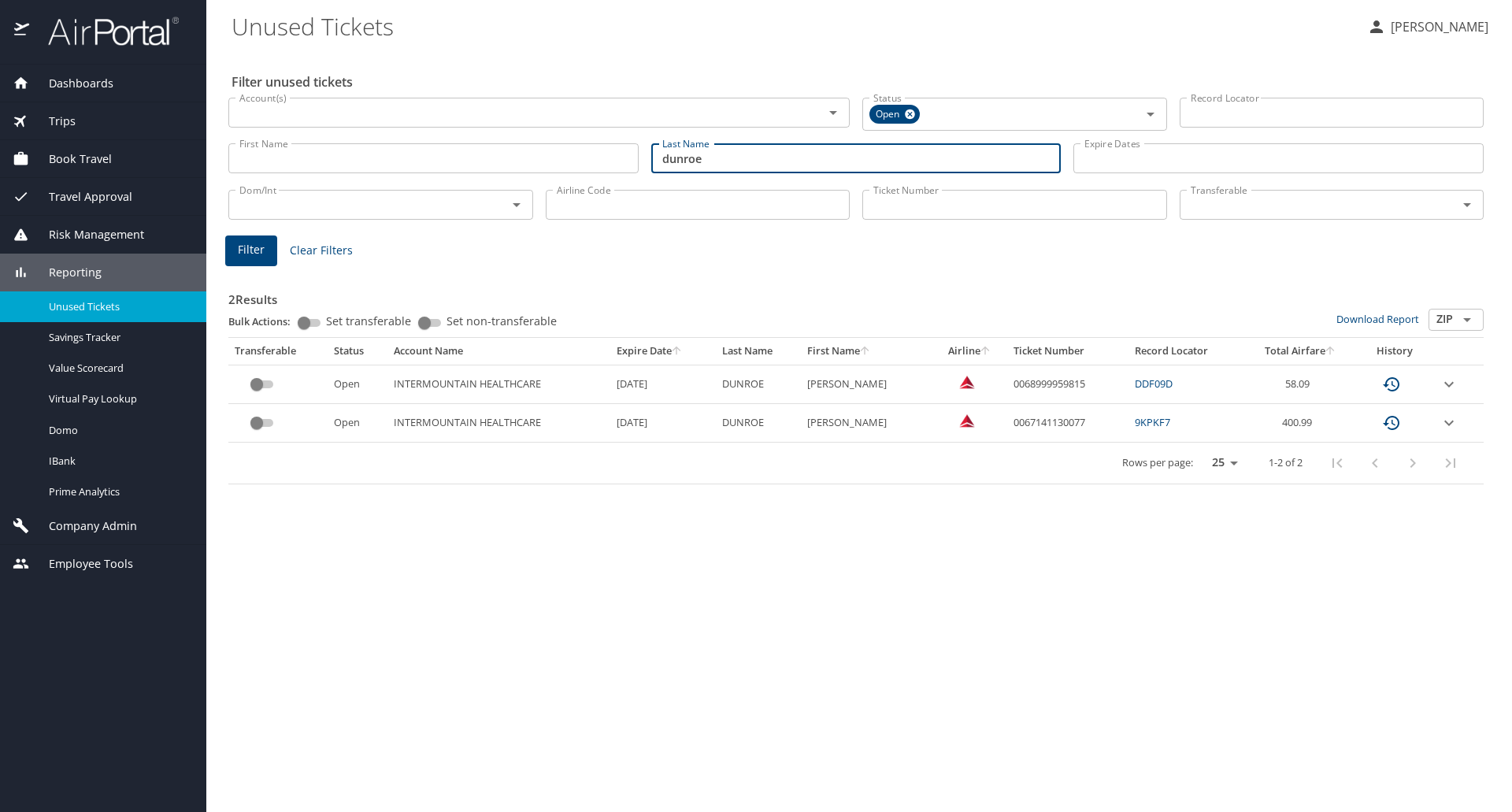
drag, startPoint x: 724, startPoint y: 161, endPoint x: 532, endPoint y: 159, distance: 192.0
click at [532, 159] on div "First Name First Name Last Name [PERSON_NAME] Last Name Expire Dates Expire Dat…" at bounding box center [856, 158] width 1267 height 56
type input "[PERSON_NAME]"
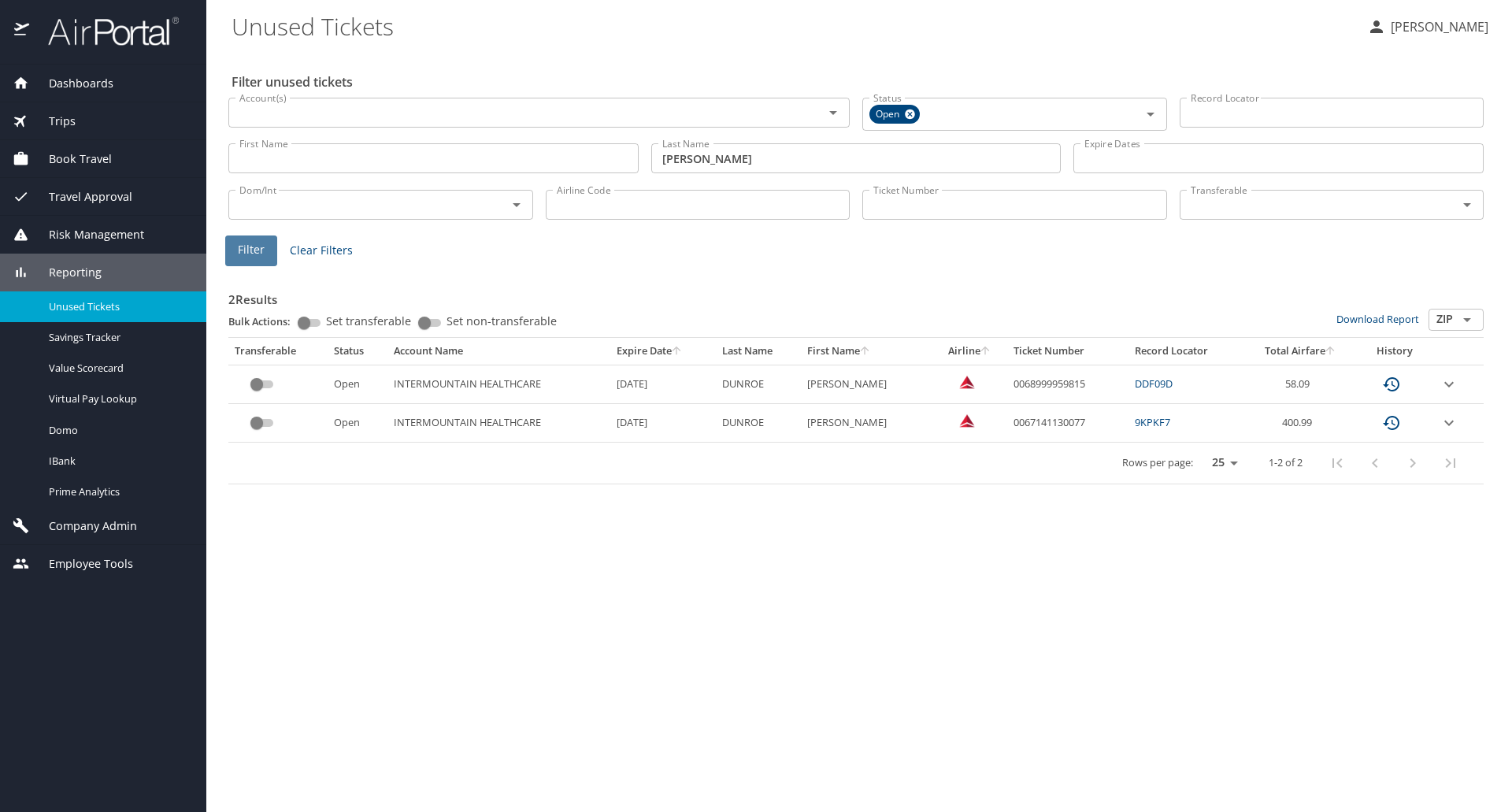
click at [238, 249] on span "Filter" at bounding box center [251, 250] width 27 height 20
